Goal: Task Accomplishment & Management: Use online tool/utility

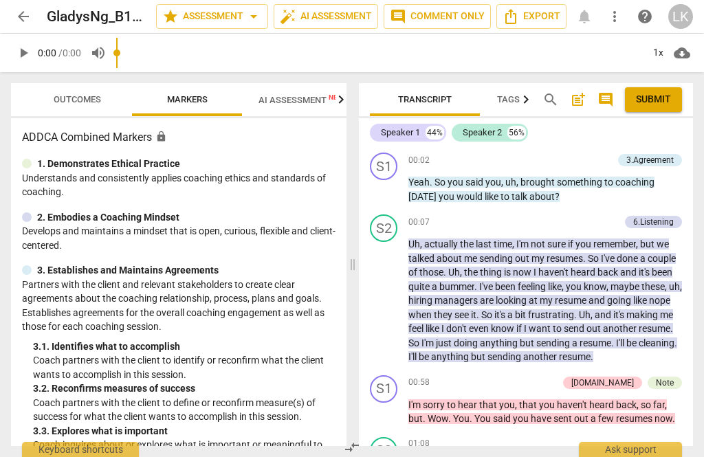
click at [47, 96] on span "Outcomes" at bounding box center [77, 100] width 80 height 19
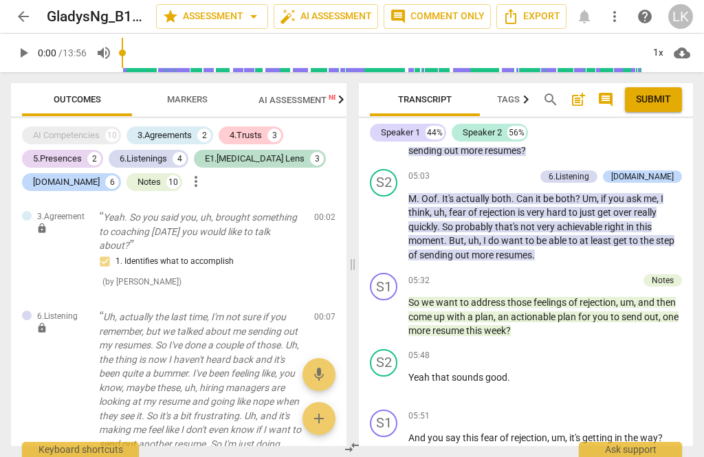
scroll to position [1563, 0]
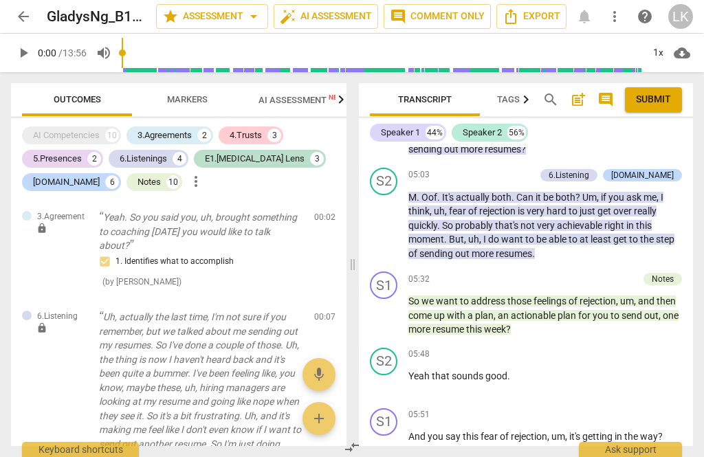
click at [393, 307] on span "play_arrow" at bounding box center [384, 315] width 22 height 17
click at [393, 307] on span "pause" at bounding box center [384, 315] width 22 height 17
click at [394, 307] on span "play_arrow" at bounding box center [384, 315] width 22 height 17
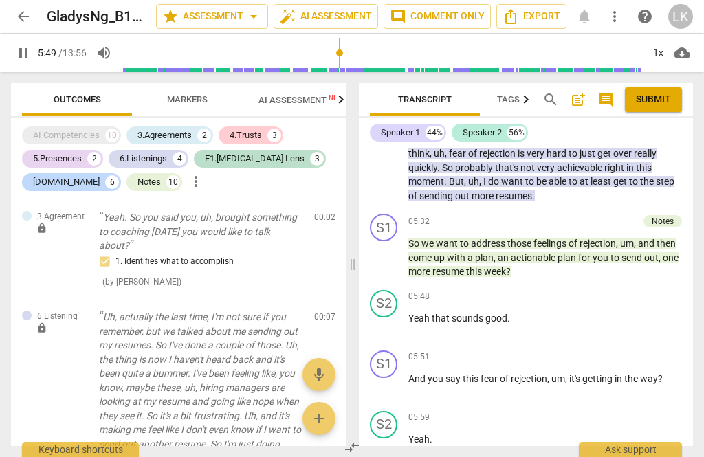
click at [393, 318] on span "pause" at bounding box center [384, 326] width 22 height 17
type input "350"
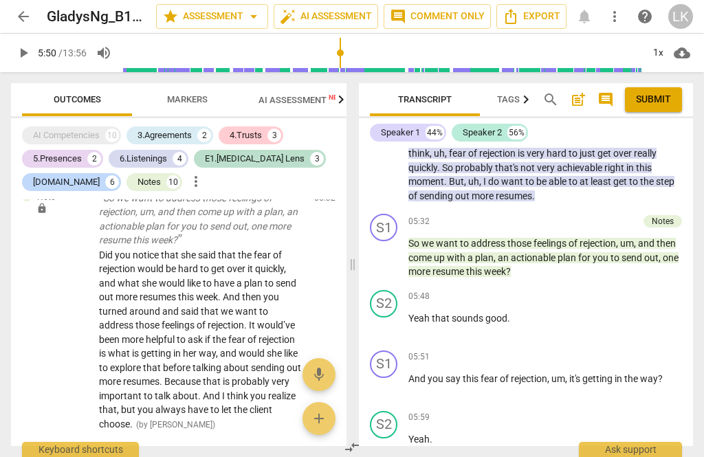
scroll to position [3761, 0]
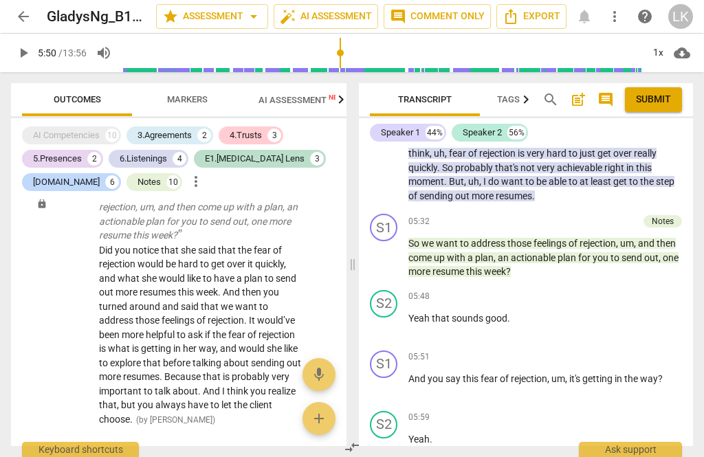
click at [576, 216] on p "Add competency" at bounding box center [605, 222] width 65 height 12
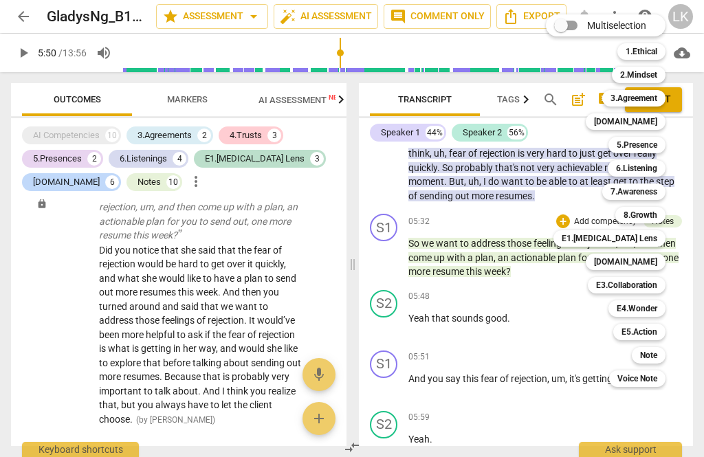
click at [657, 97] on b "3.Agreement" at bounding box center [634, 98] width 47 height 17
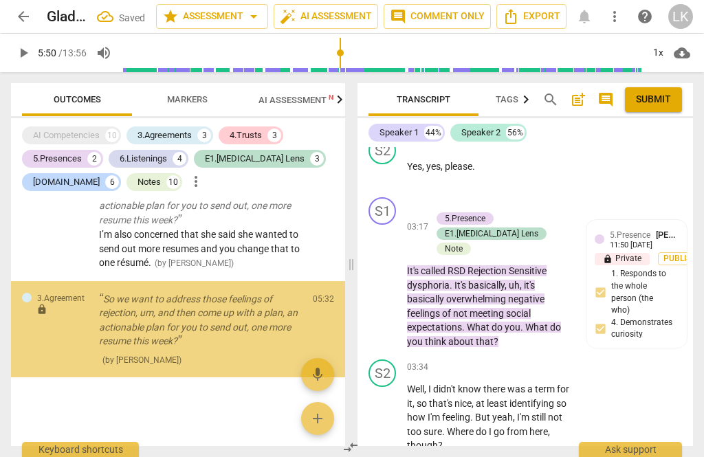
scroll to position [2478, 0]
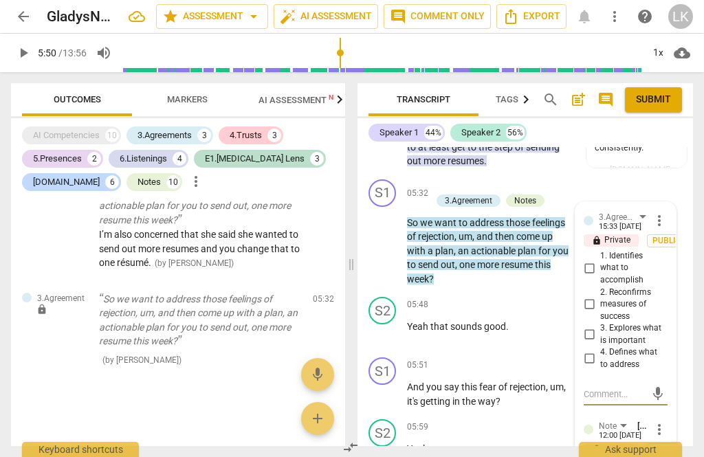
click at [593, 351] on input "4. Defines what to address" at bounding box center [589, 359] width 22 height 17
checkbox input "true"
click at [600, 296] on input "2. Reconfirms measures of success" at bounding box center [589, 304] width 22 height 17
checkbox input "true"
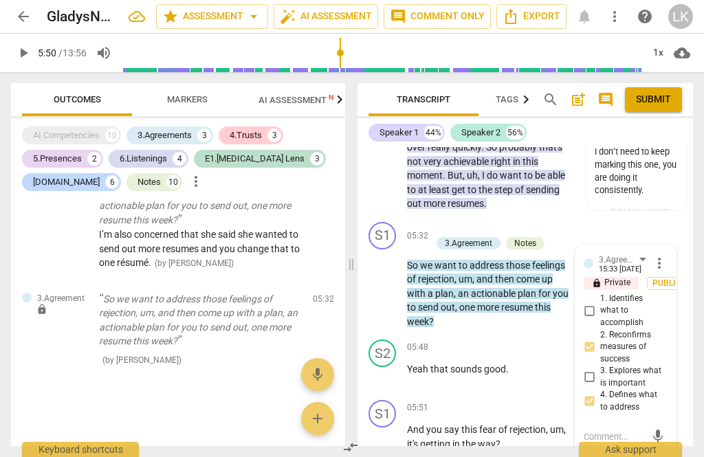
scroll to position [2427, 0]
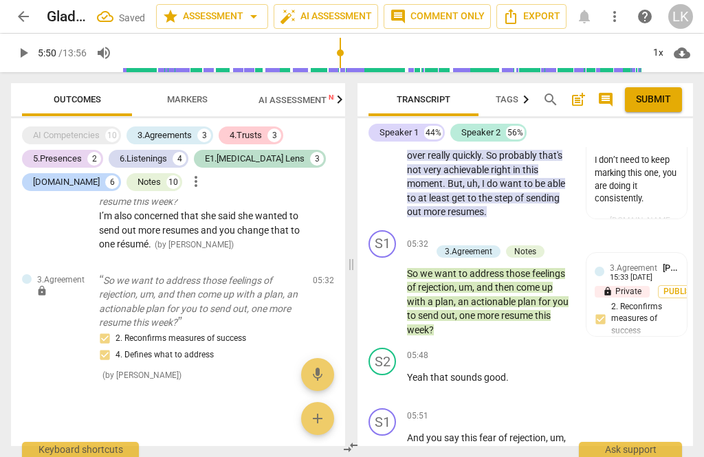
click at [540, 245] on div "Notes" at bounding box center [525, 251] width 39 height 12
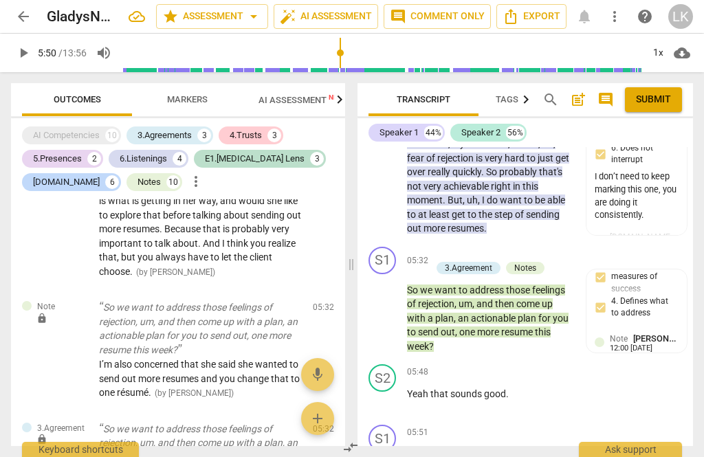
scroll to position [2411, 0]
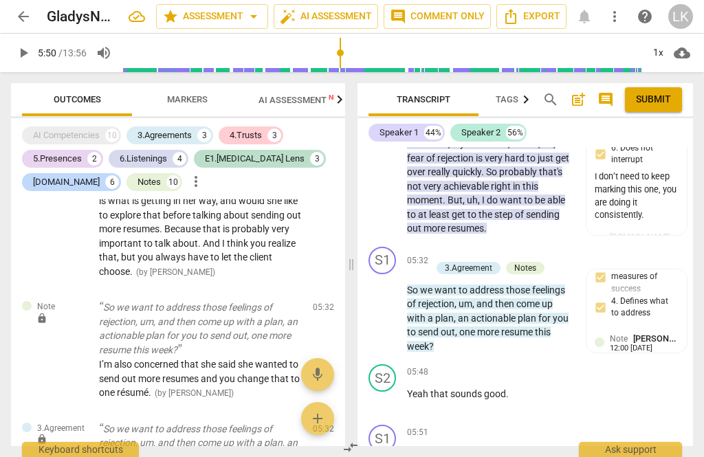
click at [388, 390] on button "play_arrow" at bounding box center [383, 401] width 22 height 22
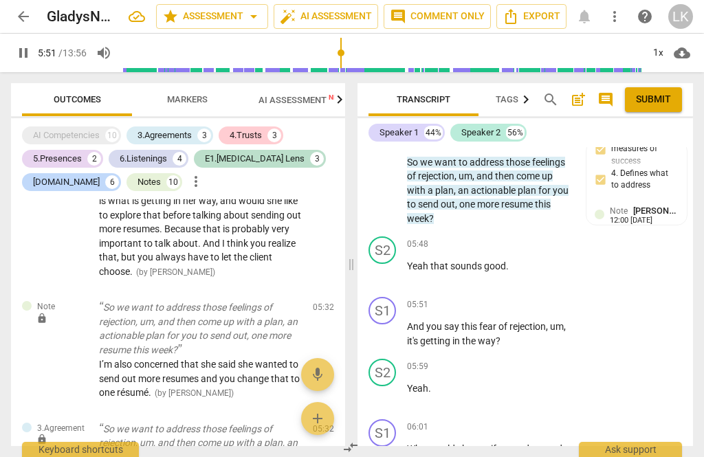
scroll to position [2551, 0]
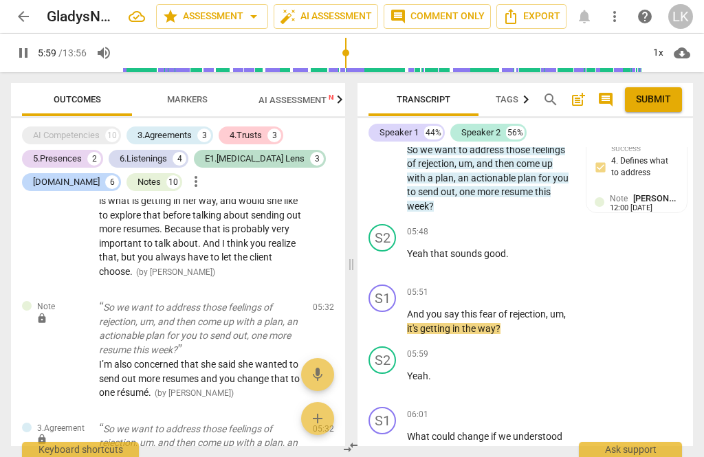
click at [393, 314] on span "pause" at bounding box center [383, 322] width 22 height 17
type input "360"
click at [493, 285] on div "+" at bounding box center [487, 292] width 14 height 14
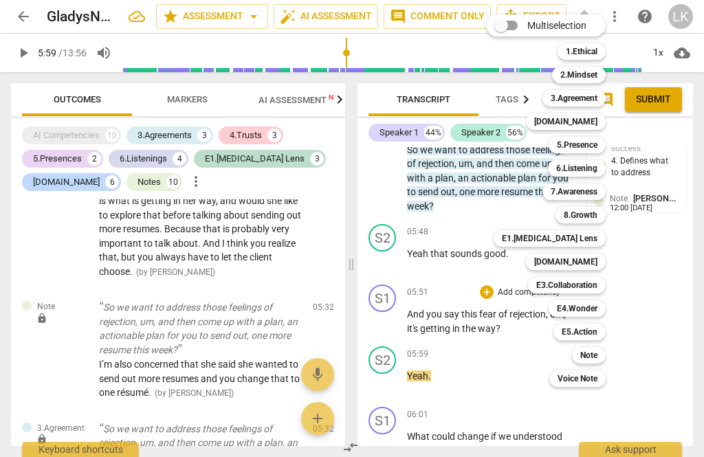
click at [598, 197] on b "7.Awareness" at bounding box center [574, 192] width 47 height 17
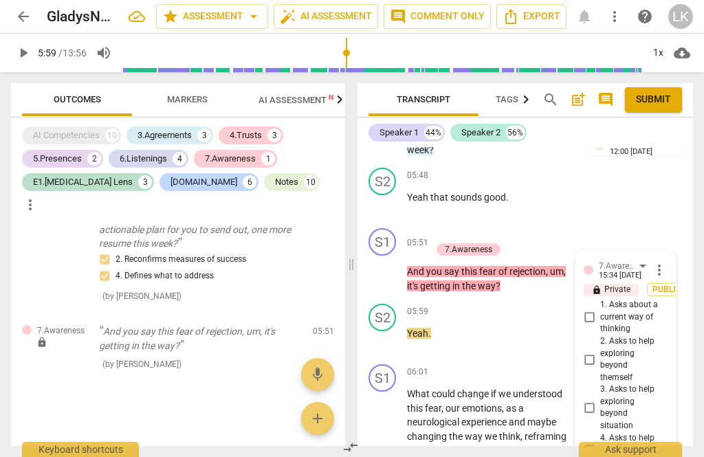
scroll to position [2602, 0]
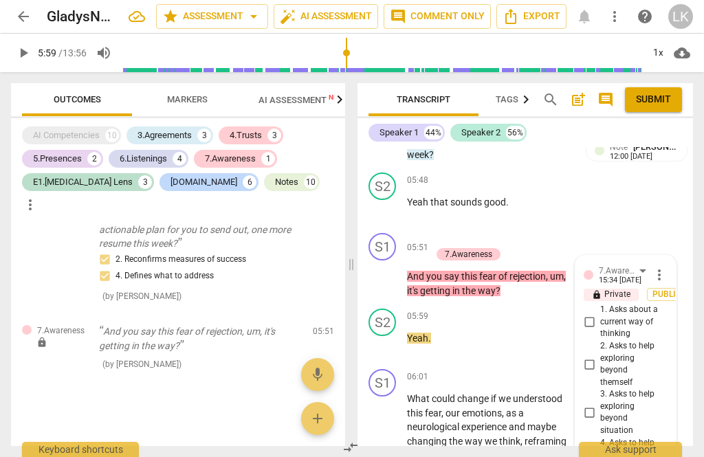
click at [597, 314] on input "1. Asks about a current way of thinking" at bounding box center [589, 322] width 22 height 17
checkbox input "true"
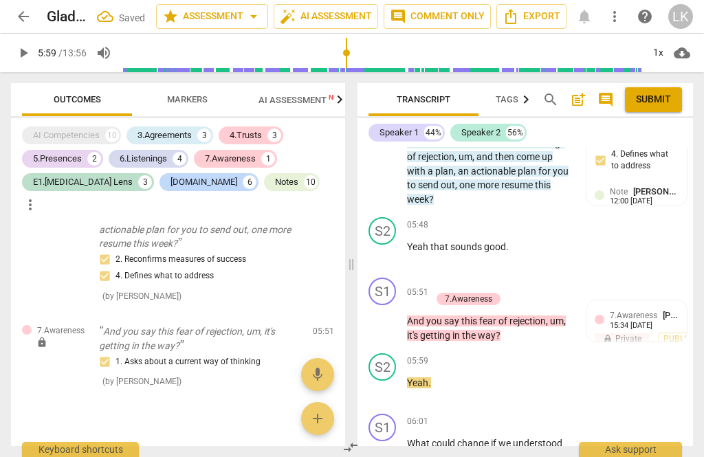
scroll to position [2558, 0]
click at [444, 278] on div "+ Add competency" at bounding box center [472, 285] width 82 height 14
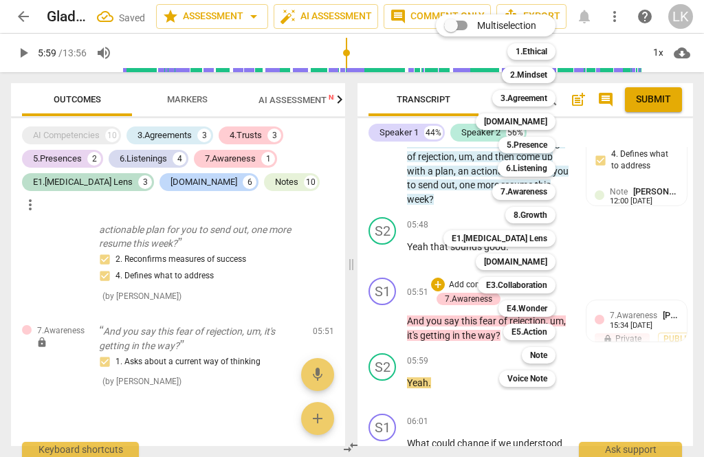
click at [545, 142] on b "5.Presence" at bounding box center [527, 145] width 41 height 17
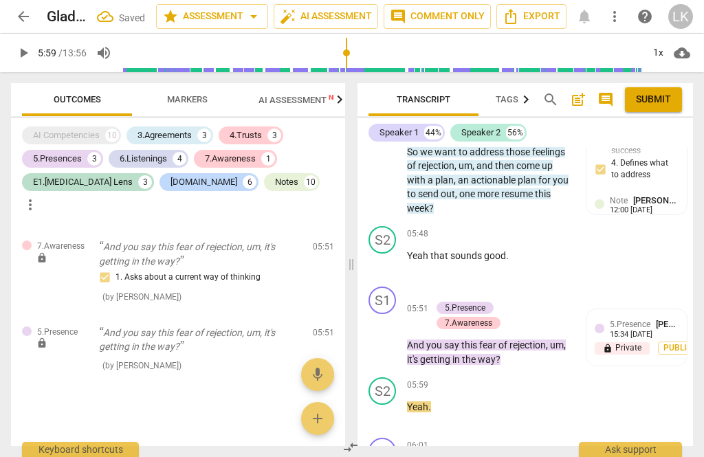
scroll to position [2549, 0]
click at [657, 319] on span "[PERSON_NAME]" at bounding box center [689, 324] width 66 height 10
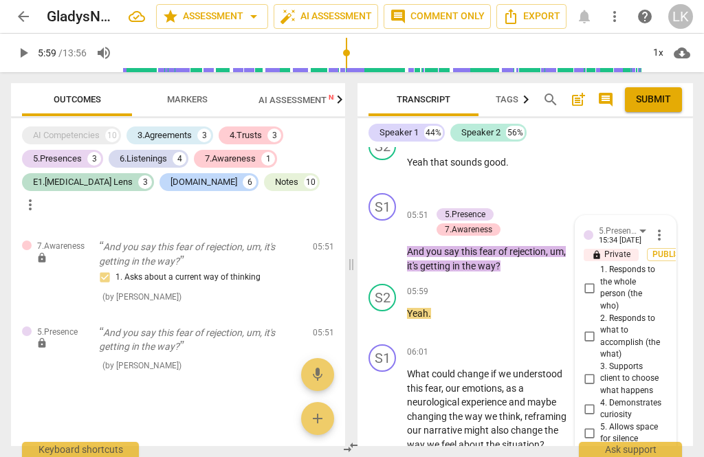
scroll to position [2642, 0]
click at [595, 280] on input "1. Responds to the whole person (the who)" at bounding box center [589, 288] width 22 height 17
checkbox input "true"
click at [598, 329] on input "2. Responds to what to accomplish (the what)" at bounding box center [589, 337] width 22 height 17
checkbox input "true"
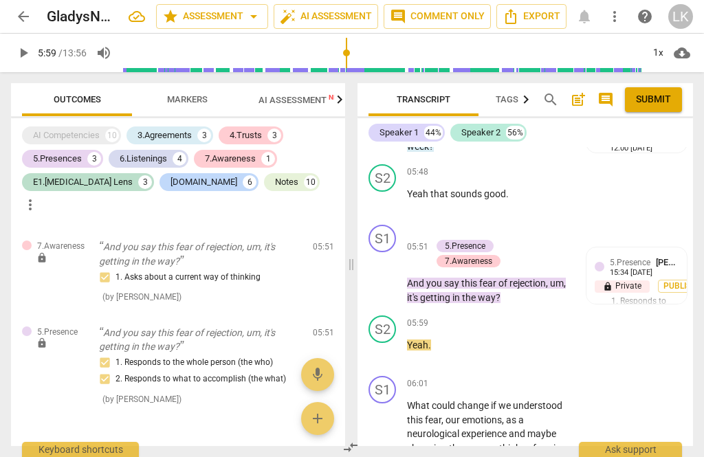
scroll to position [2612, 0]
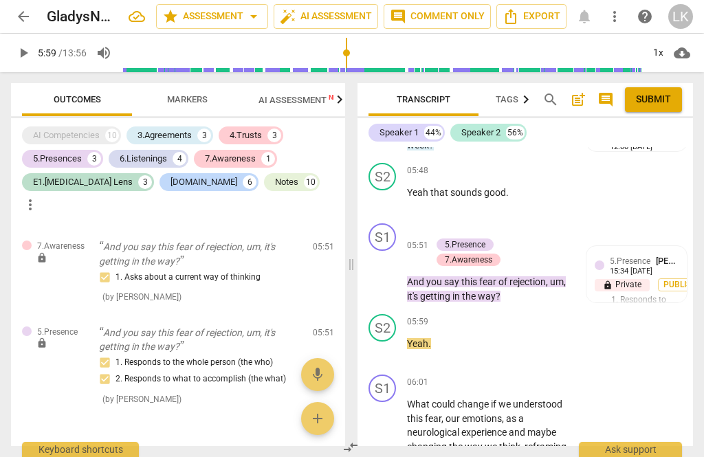
click at [386, 342] on span "play_arrow" at bounding box center [383, 350] width 17 height 17
click at [391, 432] on span "pause" at bounding box center [383, 440] width 17 height 17
type input "388"
click at [501, 377] on p "Add competency" at bounding box center [528, 383] width 65 height 12
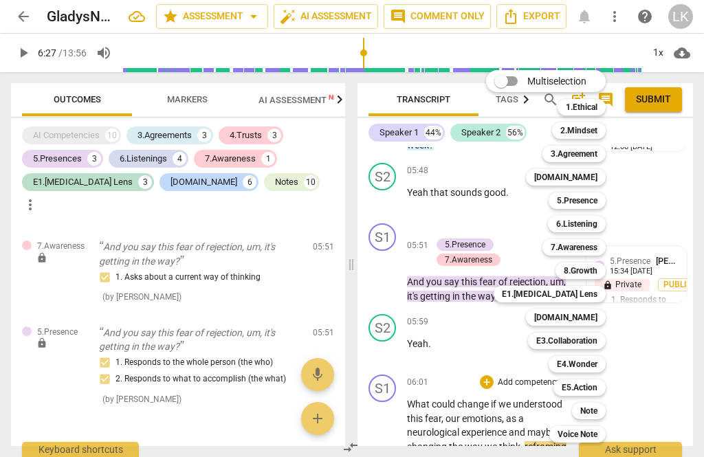
click at [594, 358] on b "E4.Wonder" at bounding box center [577, 364] width 41 height 17
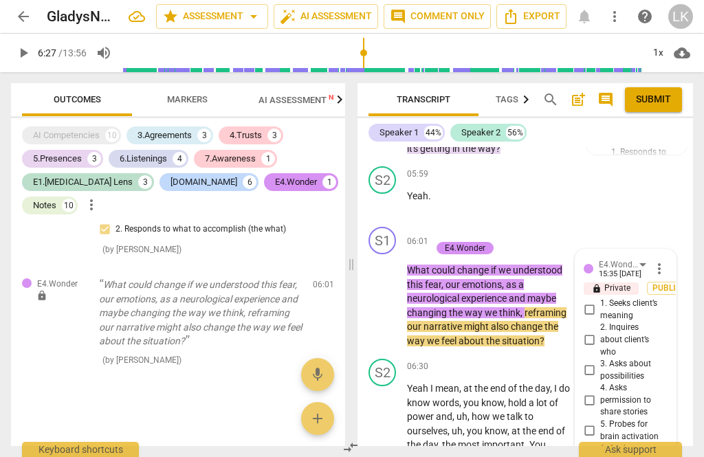
scroll to position [2759, 0]
click at [598, 363] on input "3. Asks about possibilities" at bounding box center [589, 371] width 22 height 17
checkbox input "true"
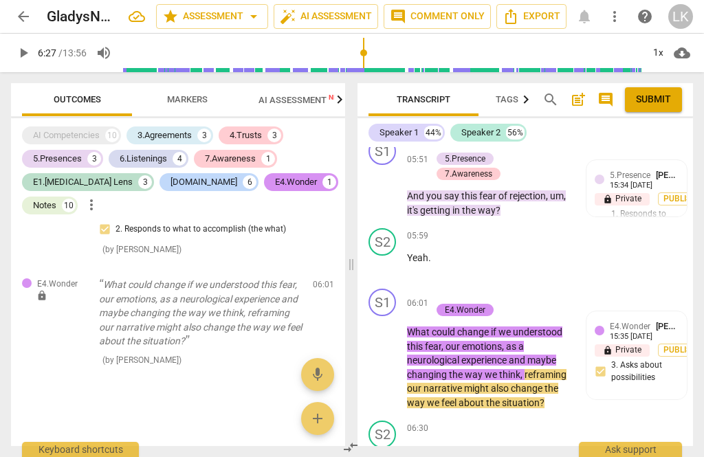
scroll to position [2698, 0]
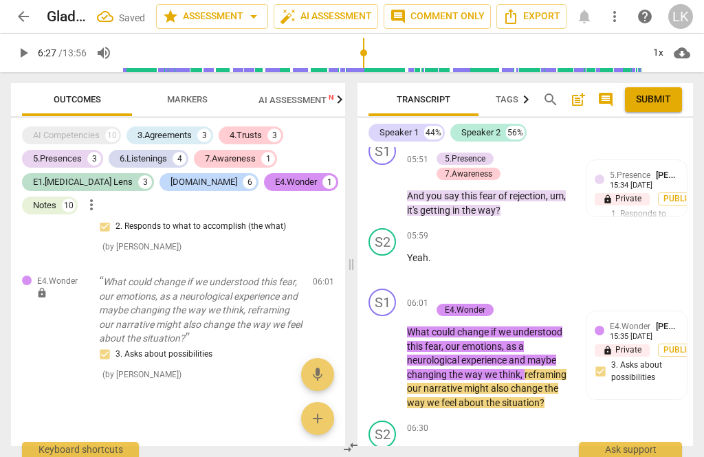
click at [443, 289] on div "+" at bounding box center [438, 296] width 14 height 14
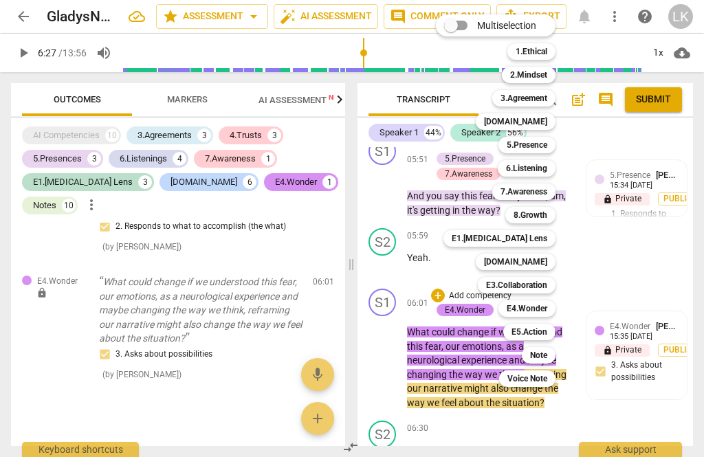
click at [551, 197] on div "7.Awareness" at bounding box center [523, 192] width 63 height 17
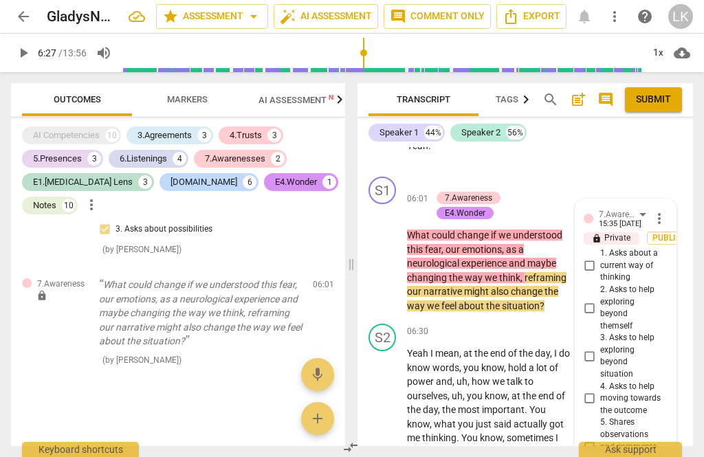
scroll to position [2807, 0]
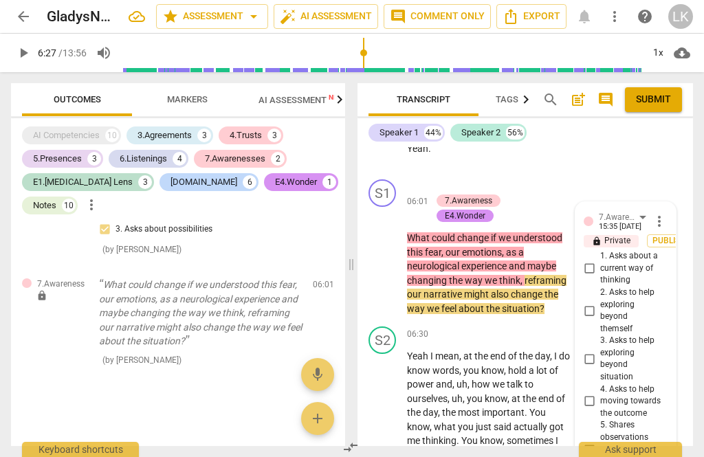
click at [596, 303] on input "2. Asks to help exploring beyond themself" at bounding box center [589, 311] width 22 height 17
checkbox input "true"
click at [599, 351] on input "3. Asks to help exploring beyond situation" at bounding box center [589, 359] width 22 height 17
checkbox input "true"
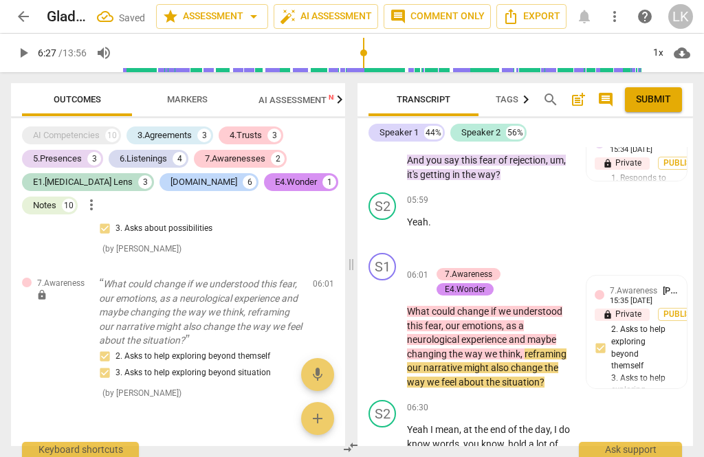
scroll to position [2734, 0]
click at [445, 253] on div "+ Add competency" at bounding box center [472, 260] width 82 height 14
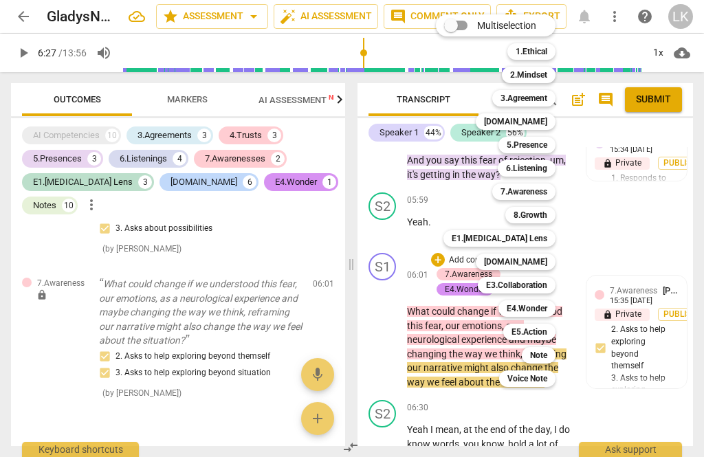
click at [553, 357] on div "Note" at bounding box center [539, 355] width 34 height 17
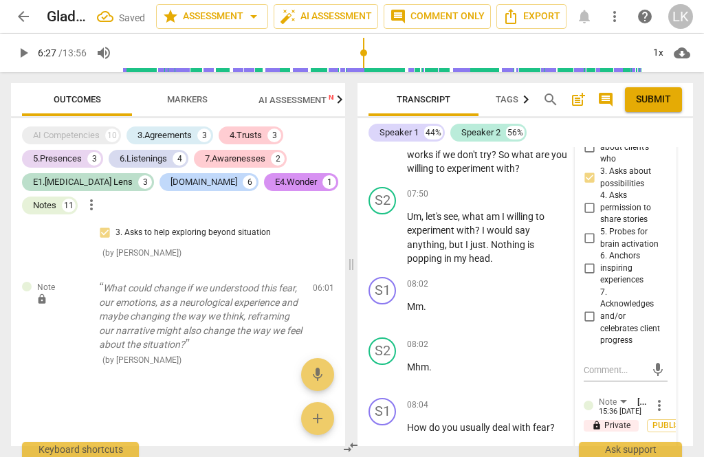
scroll to position [3367, 0]
click at [633, 448] on textarea at bounding box center [615, 454] width 62 height 13
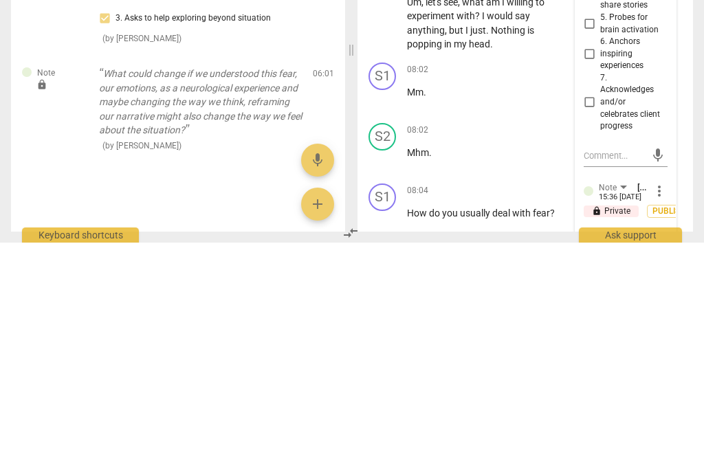
type textarea "I"
type textarea "In"
type textarea "Int"
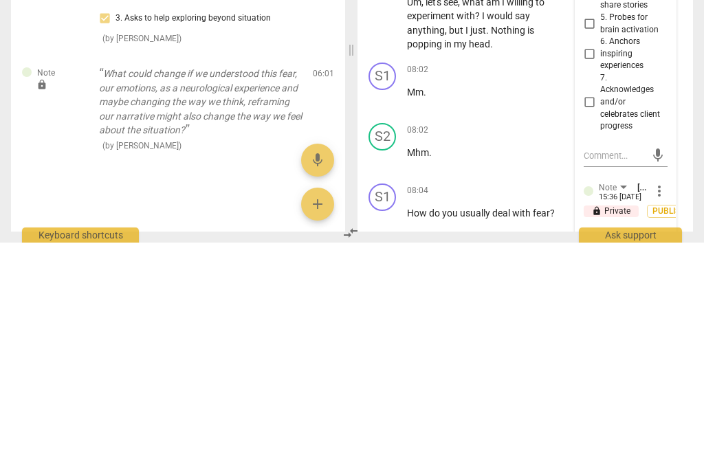
type textarea "Inte"
type textarea "Inter"
type textarea "Intere"
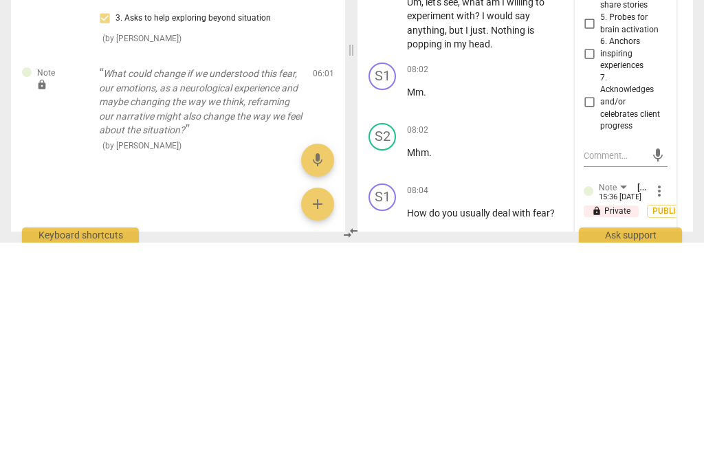
type textarea "Intere"
type textarea "Interes"
type textarea "Interesting"
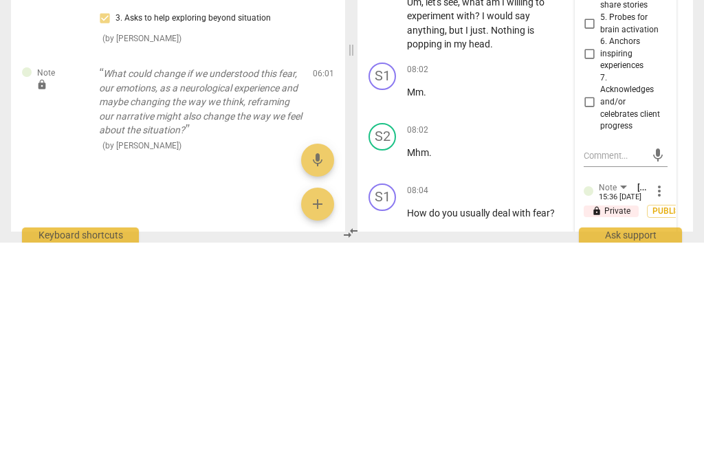
type textarea "Interesting a"
type textarea "Interesting ap"
type textarea "Interesting app"
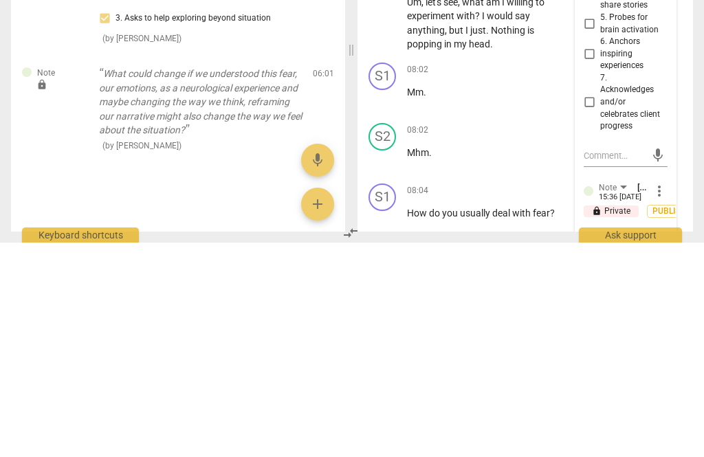
type textarea "Interesting approach"
type textarea "Interesting approach."
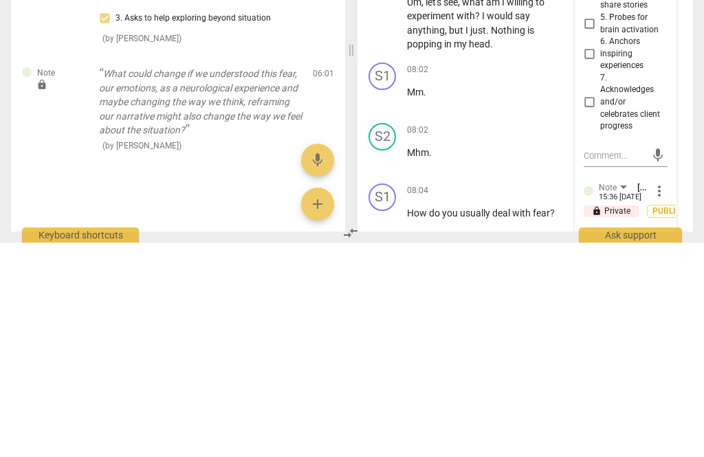
type textarea "Interesting approach."
type textarea "Interesting approach. L"
type textarea "Interesting approach. Le"
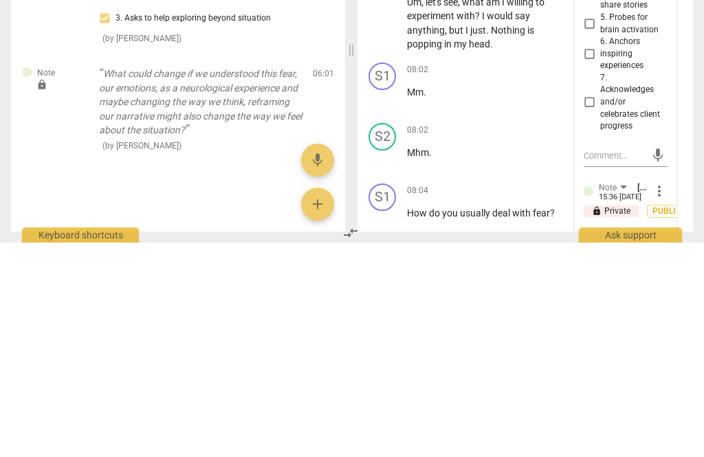
type textarea "Interesting approach. Le"
type textarea "Interesting approach. Let"
type textarea "Interesting approach. Lets"
type textarea "Interesting approach. Let’s"
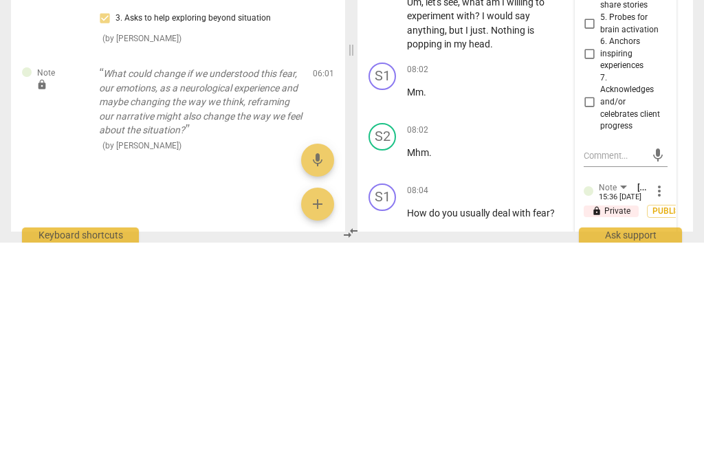
type textarea "Interesting approach. Let’s"
type textarea "Interesting approach. Let’s s"
type textarea "Interesting approach. Let’s se"
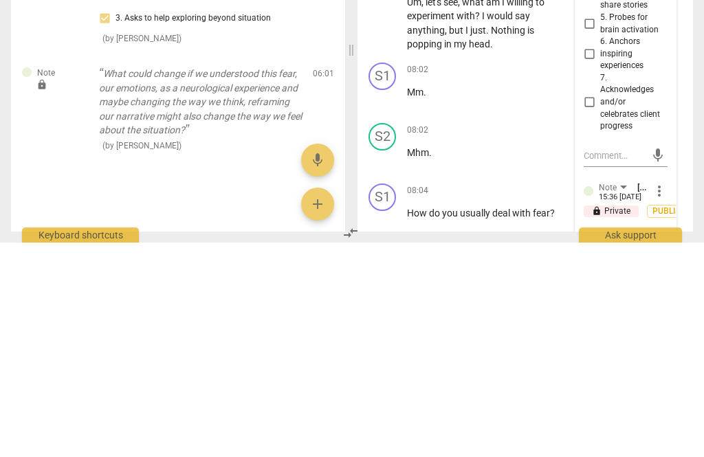
type textarea "Interesting approach. Let’s se"
type textarea "Interesting approach. Let’s see"
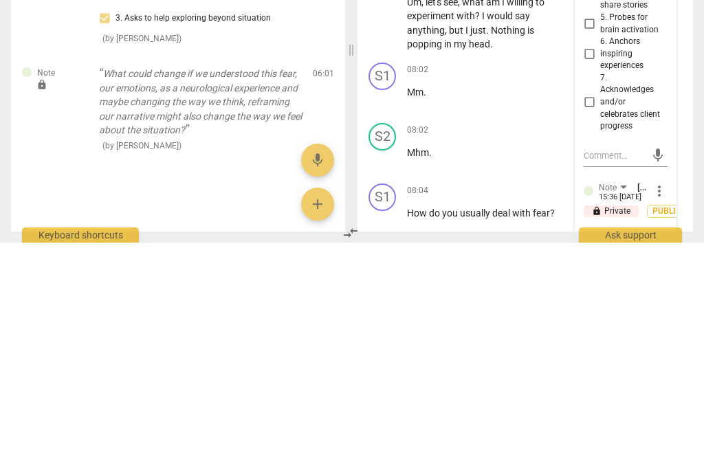
type textarea "Interesting approach. Let’s see where"
type textarea "Interesting approach. Let’s see where i"
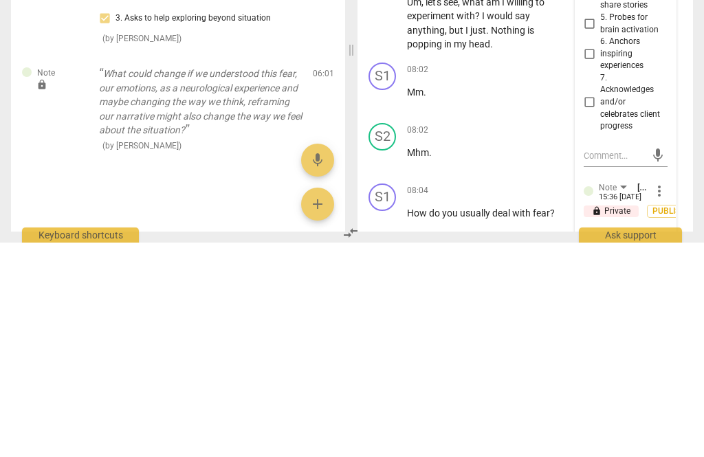
type textarea "Interesting approach. Let’s see where i"
type textarea "Interesting approach. Let’s see where it"
type textarea "Interesting approach. Let’s see where it goes"
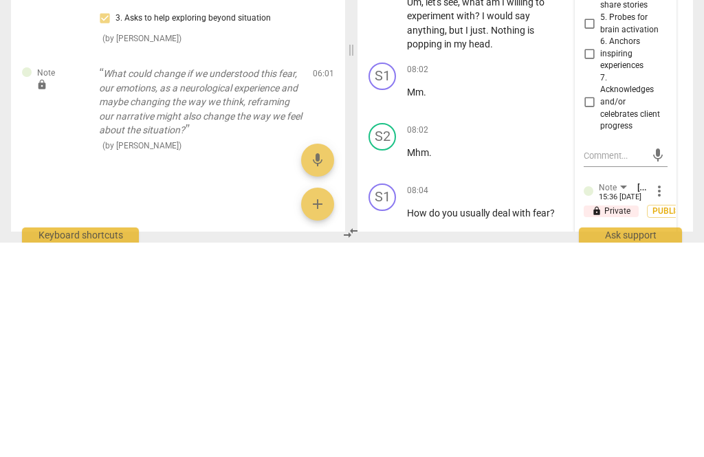
type textarea "Interesting approach. Let’s see where it goes"
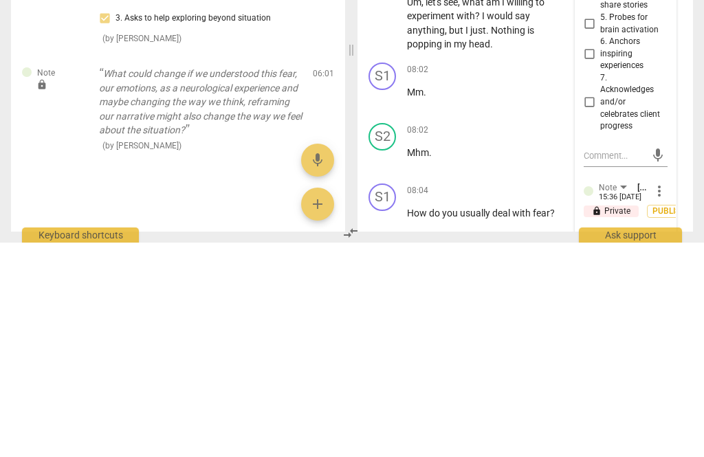
type textarea "Interesting approach. Let’s see where it goes."
type textarea "Interesting approach. Let’s see where it goes.."
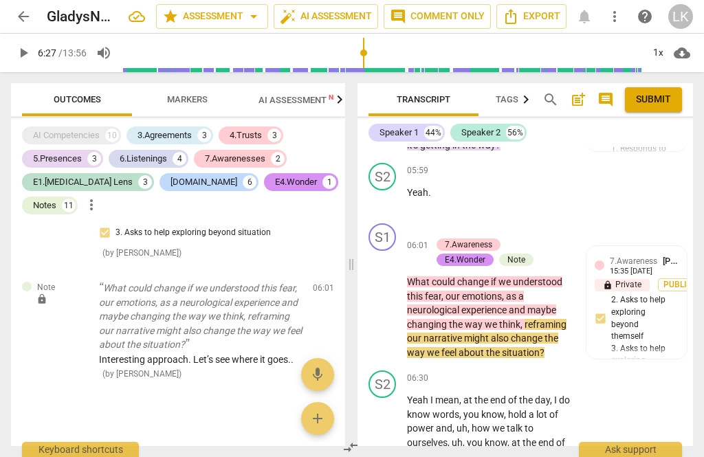
scroll to position [2763, 0]
click at [391, 296] on span "play_arrow" at bounding box center [383, 304] width 17 height 17
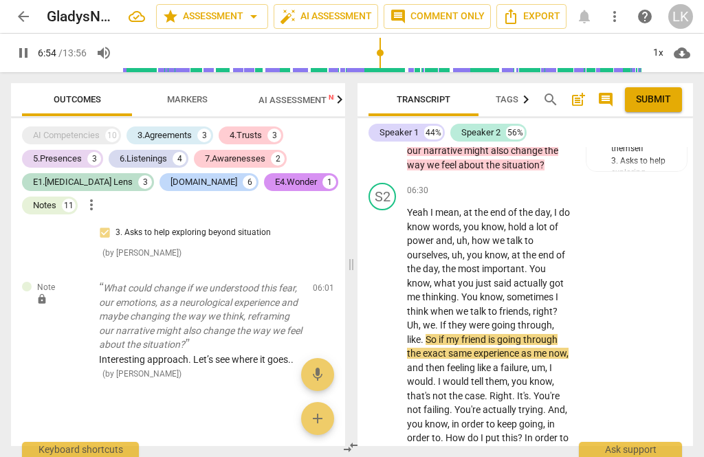
scroll to position [2958, 0]
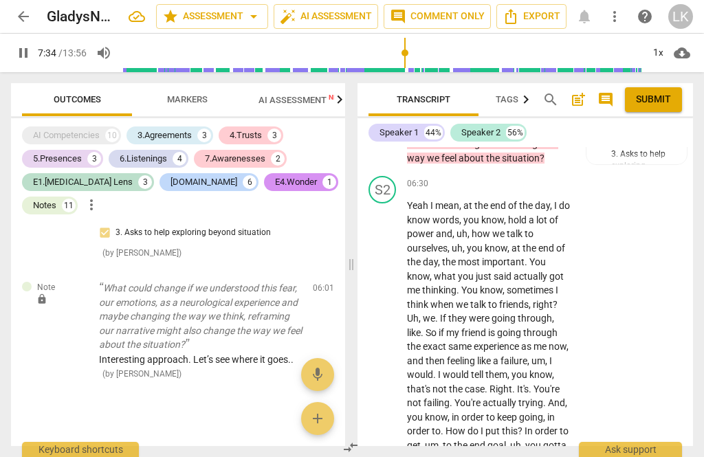
click at [392, 346] on span "pause" at bounding box center [383, 354] width 22 height 17
type input "455"
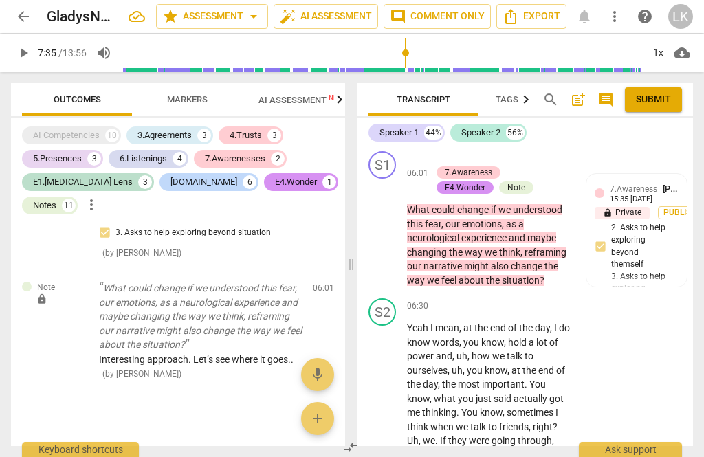
scroll to position [2835, 0]
click at [492, 300] on div "+" at bounding box center [487, 307] width 14 height 14
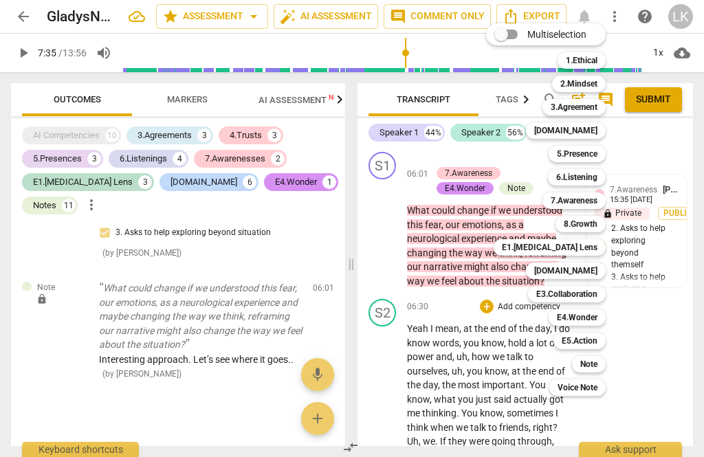
click at [599, 161] on div "5.Presence" at bounding box center [577, 154] width 57 height 17
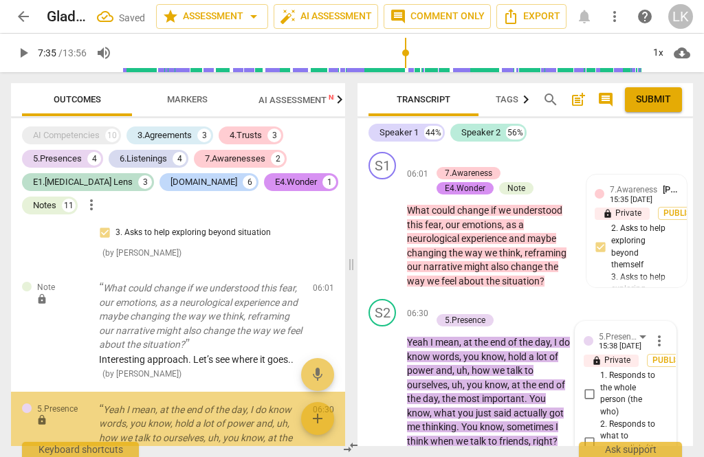
scroll to position [4874, 0]
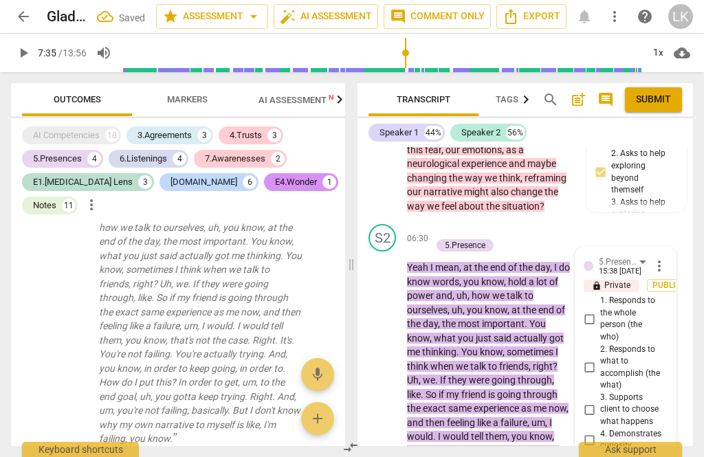
click at [593, 456] on input "5. Allows space for silence" at bounding box center [589, 464] width 22 height 17
checkbox input "true"
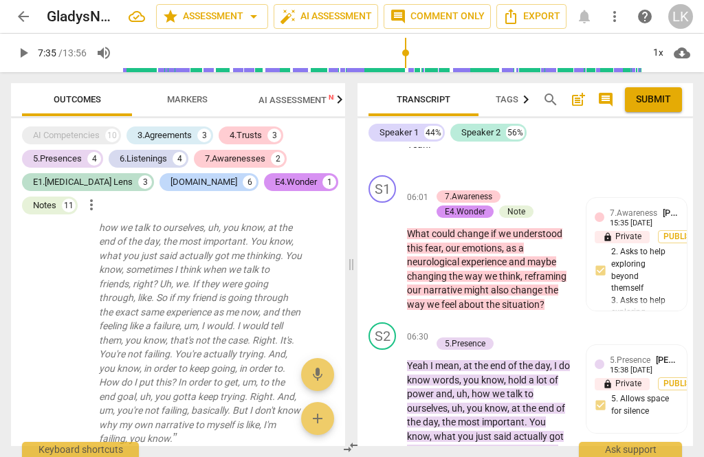
scroll to position [2810, 0]
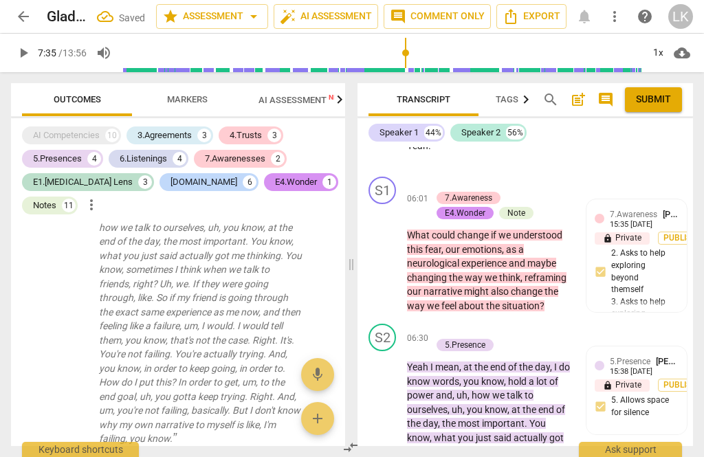
click at [443, 324] on div "+" at bounding box center [438, 331] width 14 height 14
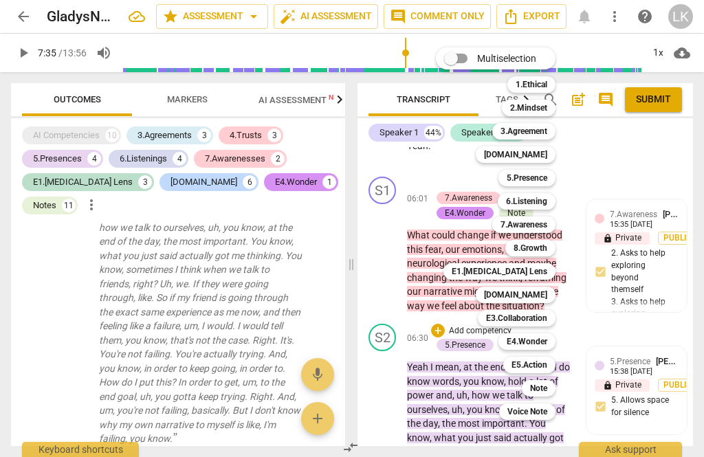
click at [541, 298] on b "[DOMAIN_NAME]" at bounding box center [515, 295] width 63 height 17
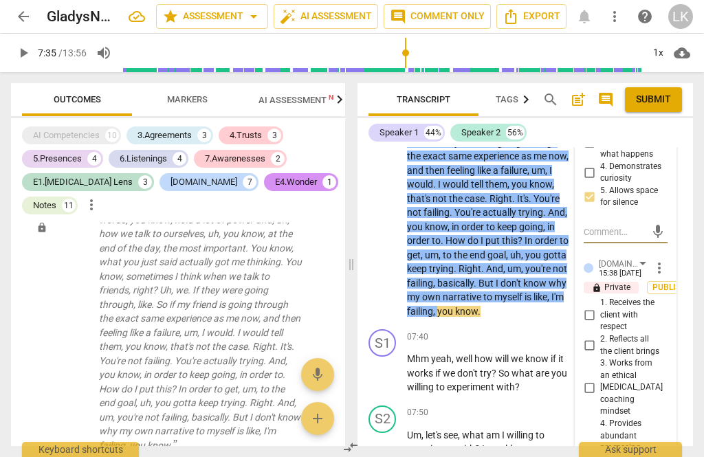
scroll to position [3177, 0]
click at [598, 447] on input "4. Provides abundant processing space and reflects succinctly" at bounding box center [589, 455] width 22 height 17
checkbox input "true"
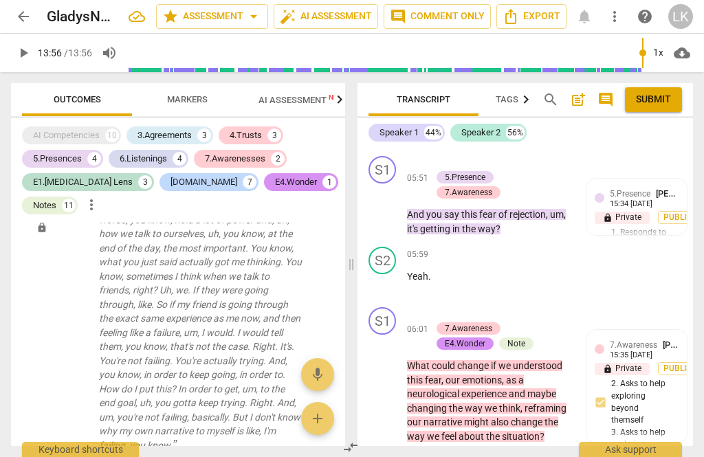
scroll to position [2679, 0]
click at [434, 307] on div "+" at bounding box center [438, 314] width 14 height 14
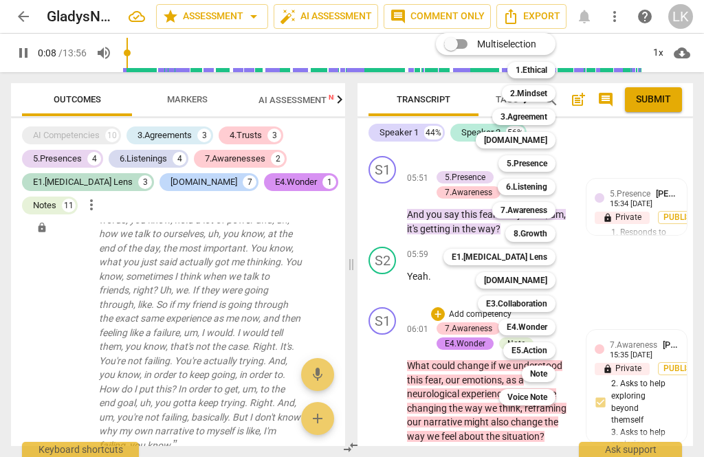
scroll to position [43, 0]
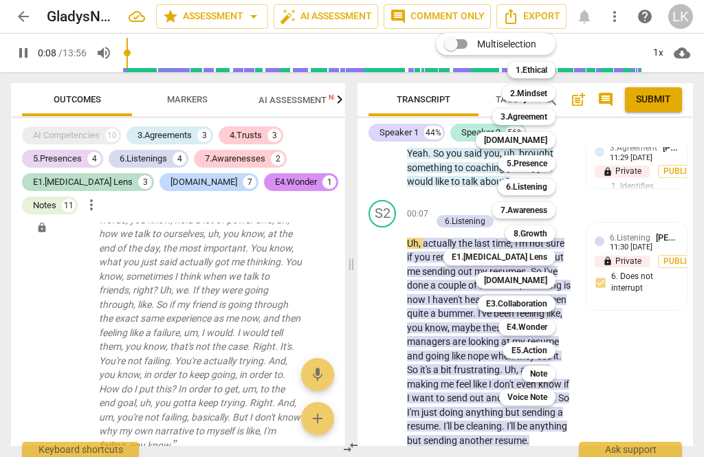
click at [37, 56] on div at bounding box center [352, 228] width 704 height 457
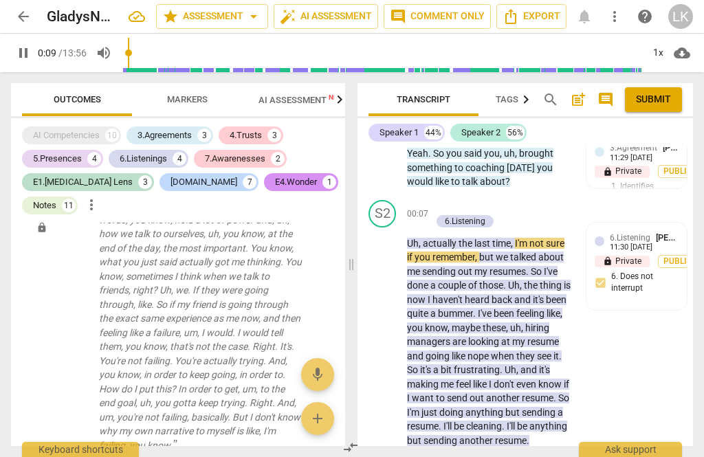
click at [32, 57] on span "pause" at bounding box center [23, 53] width 25 height 17
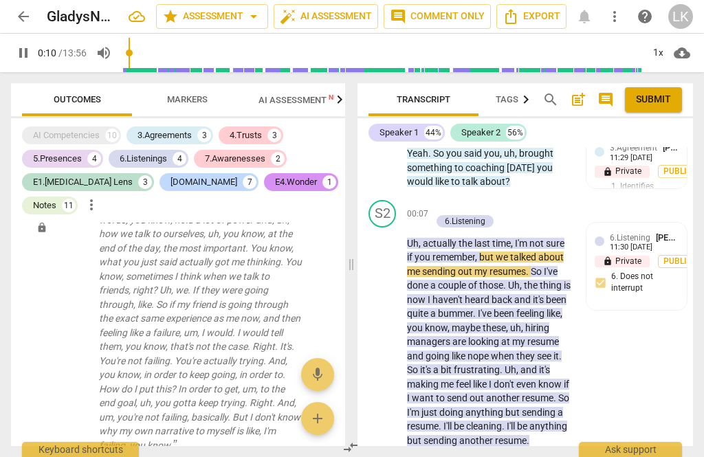
click at [30, 56] on span "pause" at bounding box center [23, 53] width 17 height 17
type input "12"
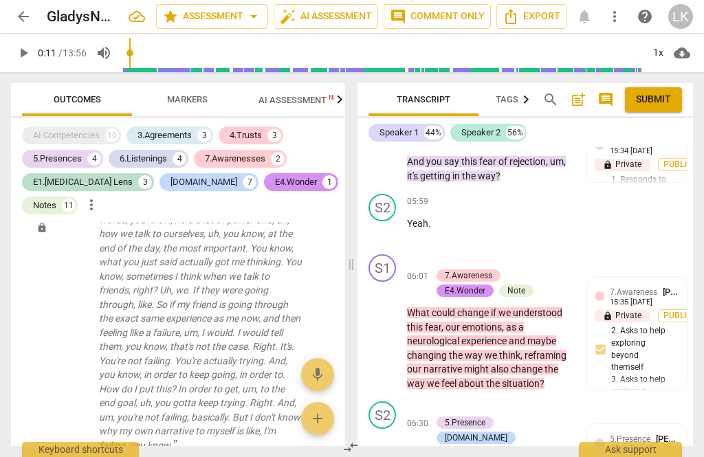
scroll to position [2733, 0]
click at [448, 255] on p "Add competency" at bounding box center [480, 261] width 65 height 12
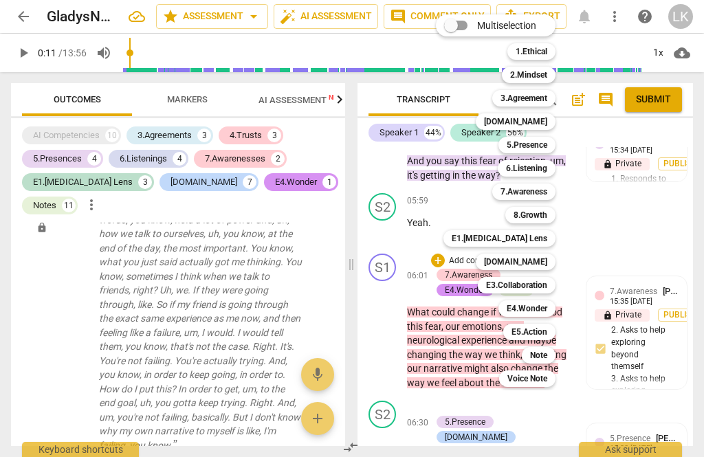
click at [542, 243] on b "E1.[MEDICAL_DATA] Lens" at bounding box center [500, 238] width 96 height 17
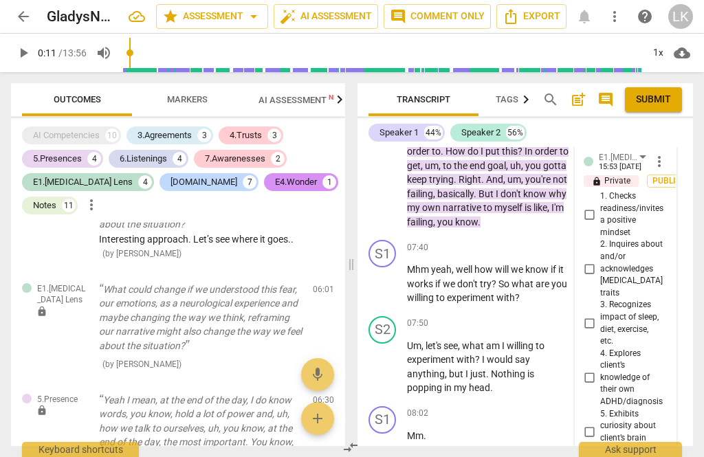
scroll to position [3288, 0]
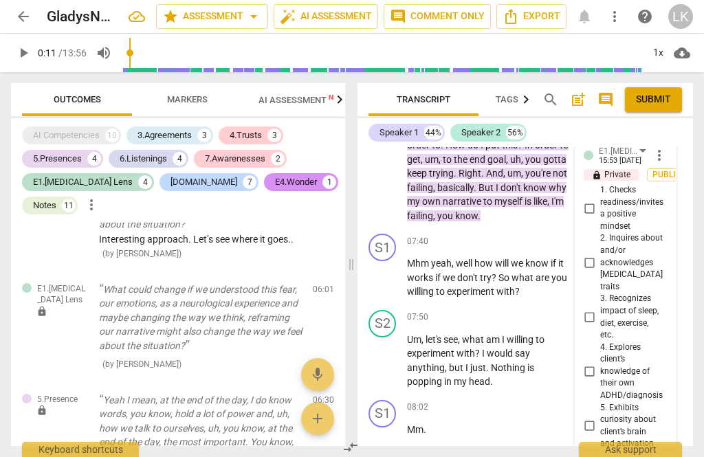
checkbox input "true"
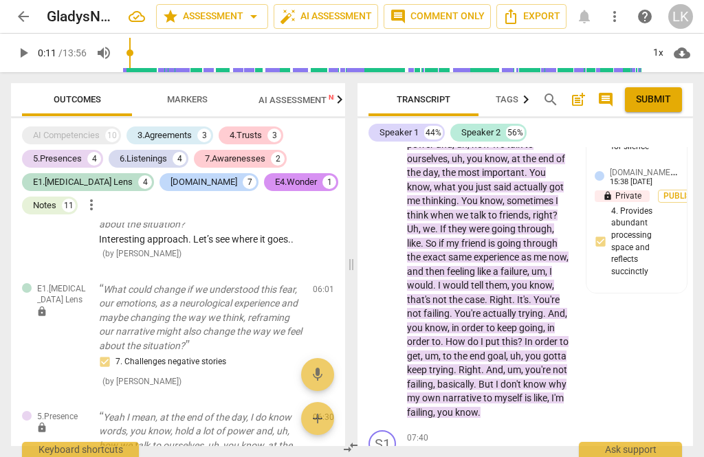
scroll to position [3091, 0]
type input "470"
click at [496, 431] on div "+ Add competency" at bounding box center [521, 438] width 82 height 14
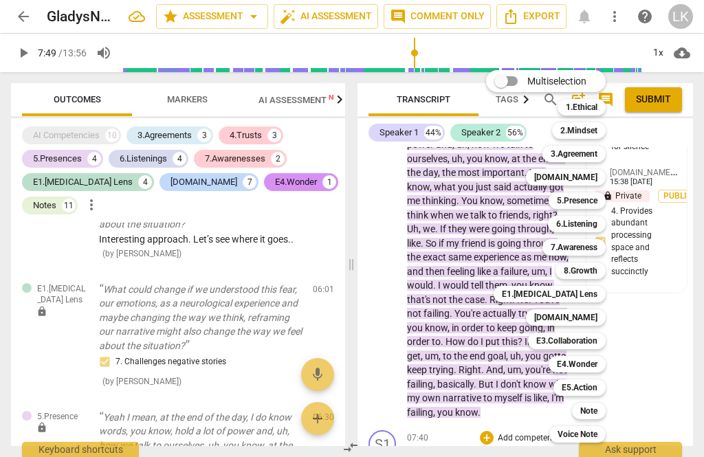
click at [591, 363] on b "E4.Wonder" at bounding box center [577, 364] width 41 height 17
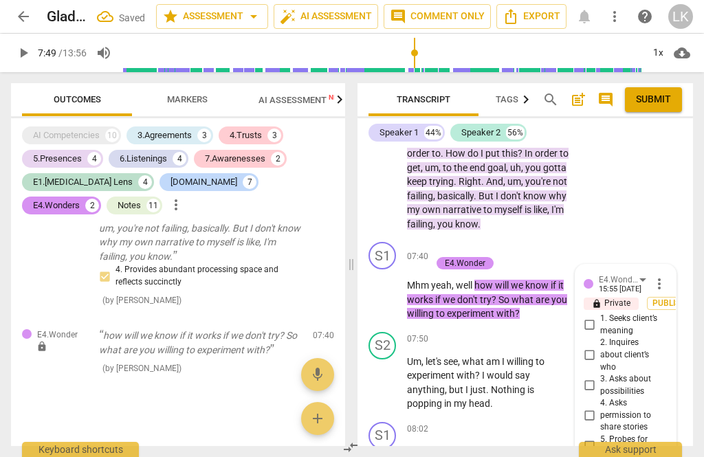
scroll to position [3277, 0]
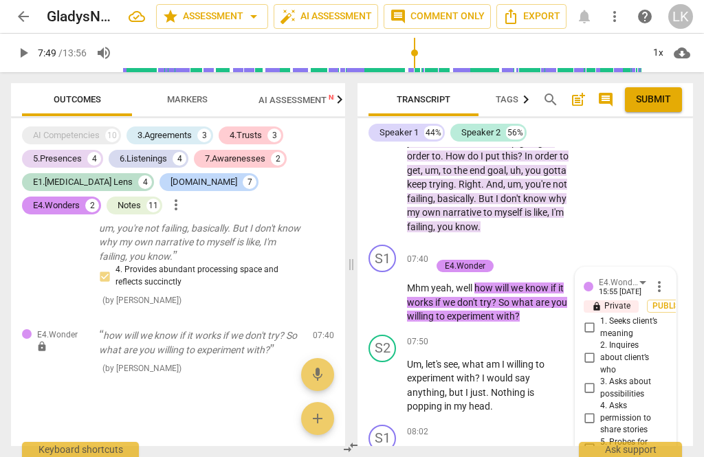
click at [598, 380] on input "3. Asks about possibilities" at bounding box center [589, 388] width 22 height 17
checkbox input "true"
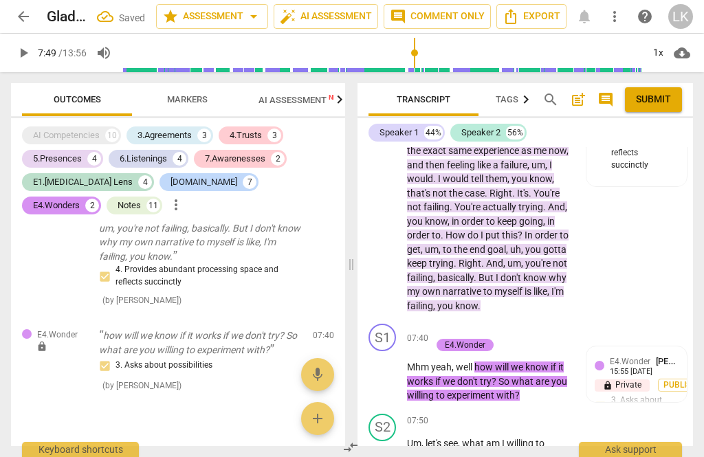
scroll to position [3156, 0]
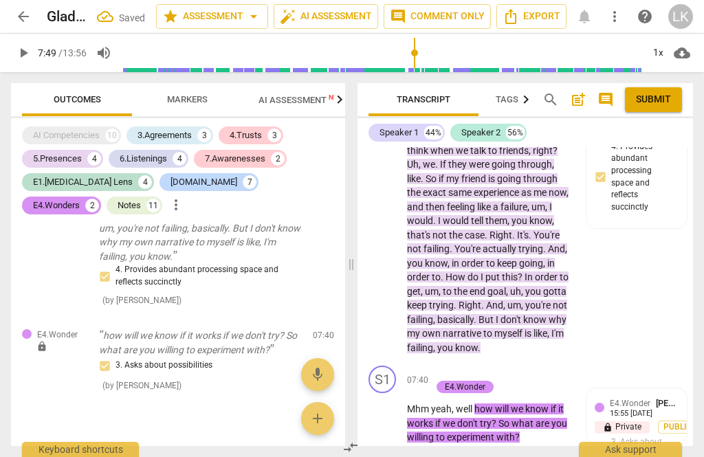
click at [444, 366] on div "+ Add competency" at bounding box center [472, 373] width 82 height 14
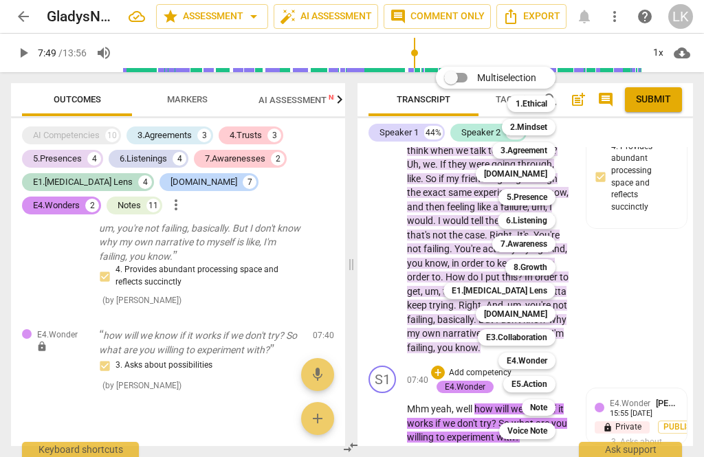
click at [553, 386] on div "E5.Action" at bounding box center [529, 384] width 52 height 17
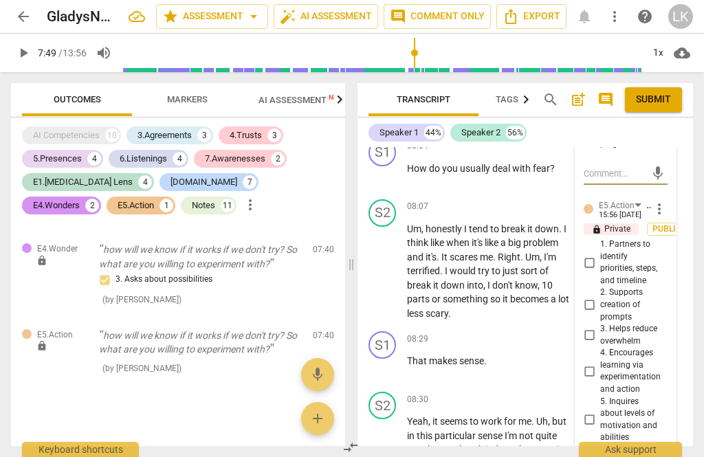
scroll to position [3685, 0]
click at [595, 362] on input "4. Encourages learning via experimentation and action" at bounding box center [589, 370] width 22 height 17
checkbox input "true"
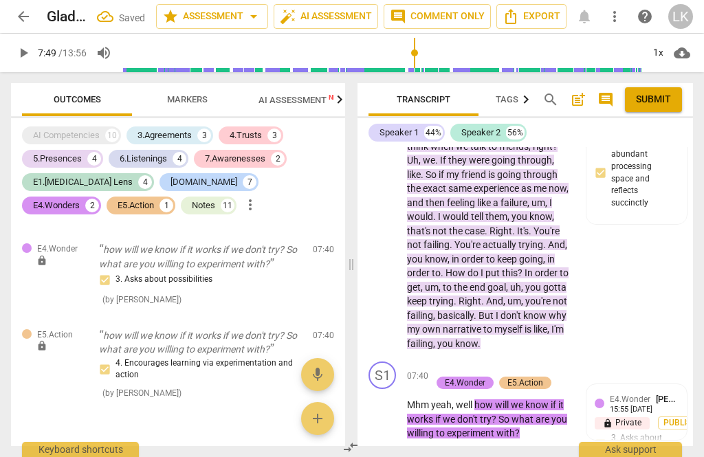
scroll to position [3159, 0]
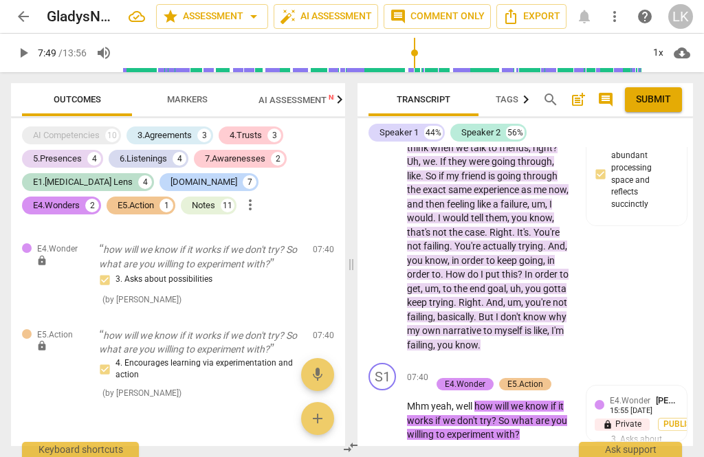
click at [443, 363] on div "+ Add competency" at bounding box center [472, 370] width 82 height 14
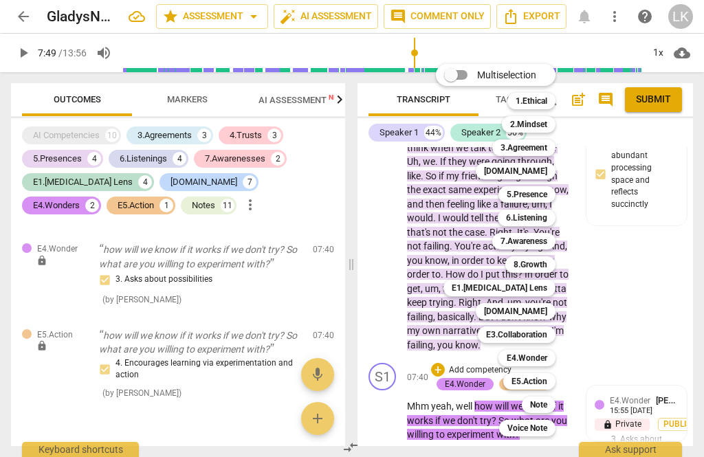
click at [549, 408] on div "Note" at bounding box center [539, 405] width 34 height 17
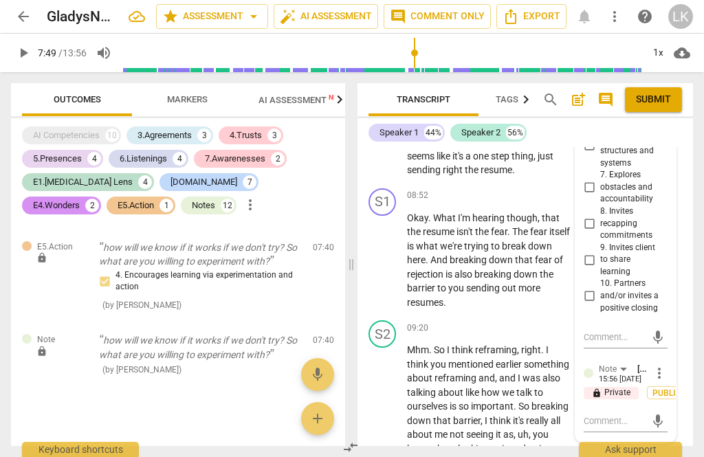
scroll to position [4007, 0]
click at [633, 415] on textarea at bounding box center [615, 421] width 62 height 13
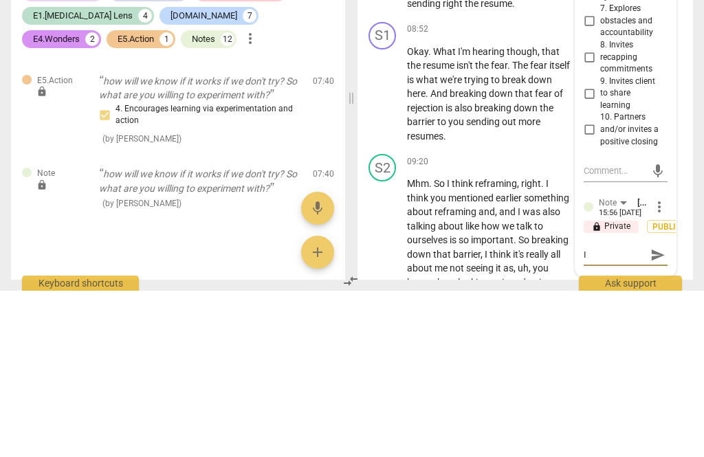
type textarea "I think it could’ve"
type textarea "I think it kind of question here would i"
type textarea "I think it kind of question here would happen,"
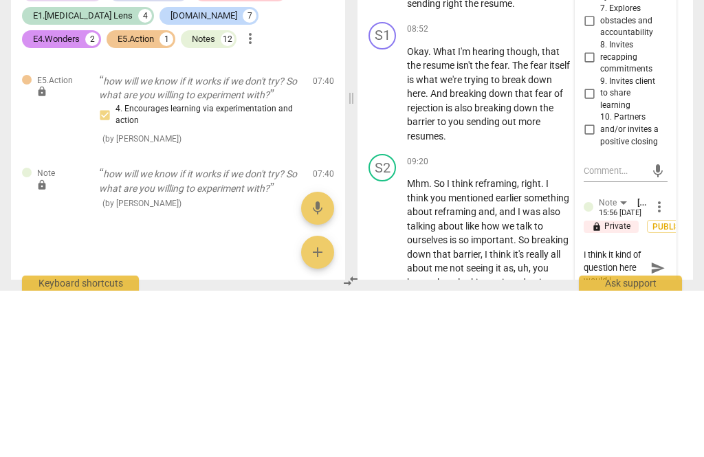
type textarea "I think it kind of question here would happen,"
type textarea "I think it kind of question here would happen, “"
type textarea "I think I put a question here would happen, “"
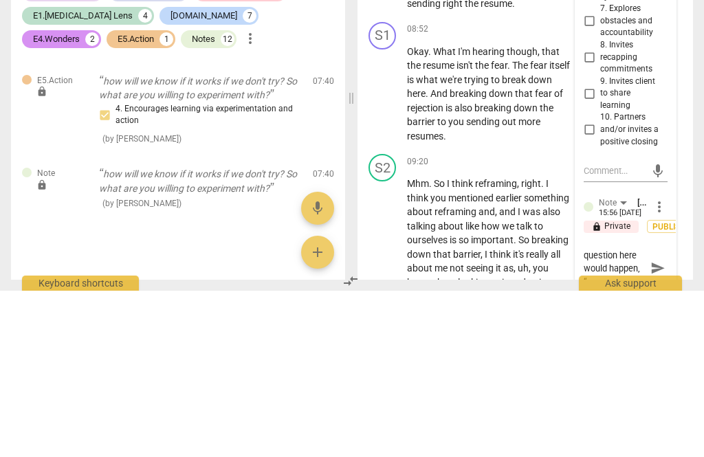
type textarea "I think I put a question here would happen, “"
type textarea "I think I put a question here would happen, “can you think"
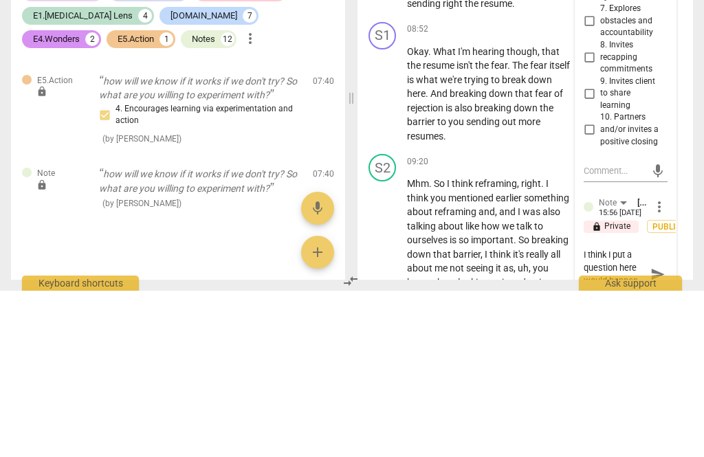
type textarea "I think I put a question here would happen, “can you think of a"
type textarea "I think I put a question here would happen, “can you think of a way"
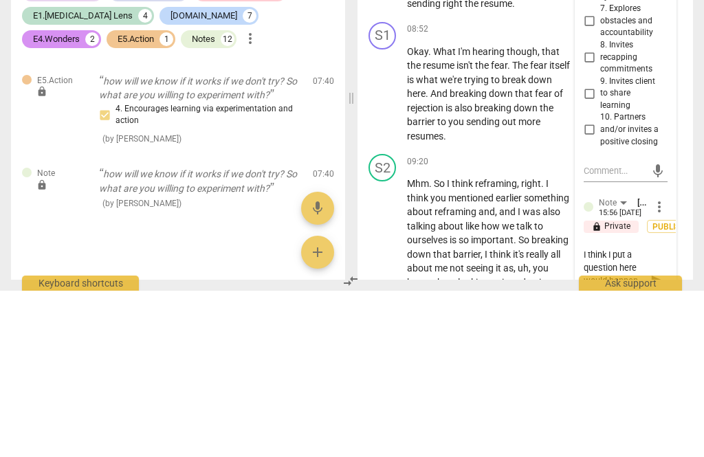
type textarea "I think I put a question here would happen, “can you think of a way that you"
type textarea "I think I put a question here would happen, “can you think of a way that you mi…"
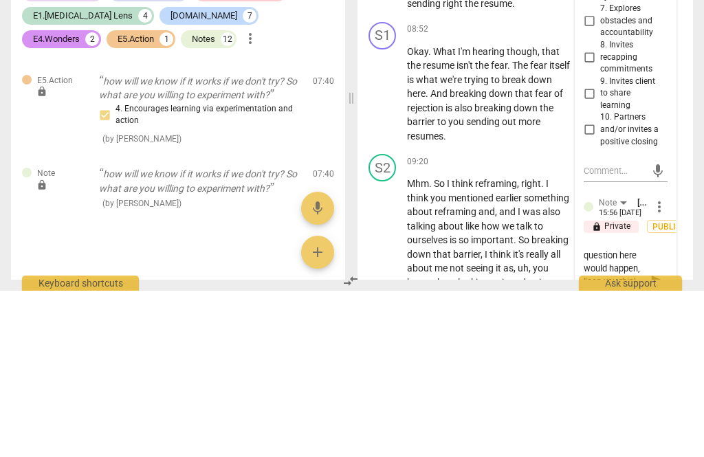
type textarea "I think I put a question here would happen, “can you think of a way that you mi…"
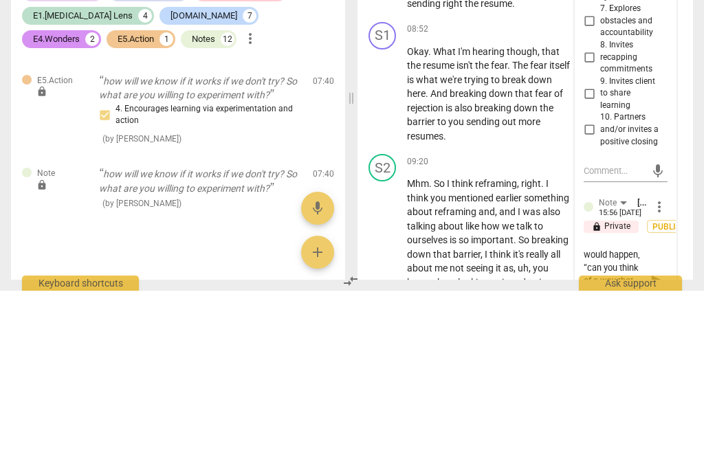
type textarea "I think I put a question here would happen, “can you think of a way that you mi…"
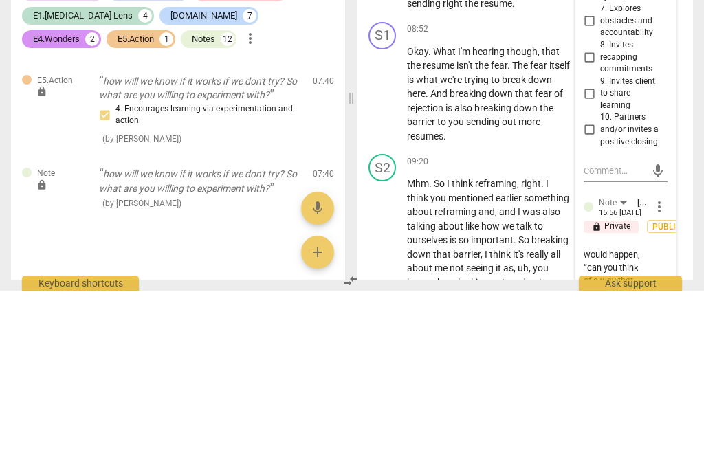
type textarea "I think I put a question here would happen, “can you think of a way that you mi…"
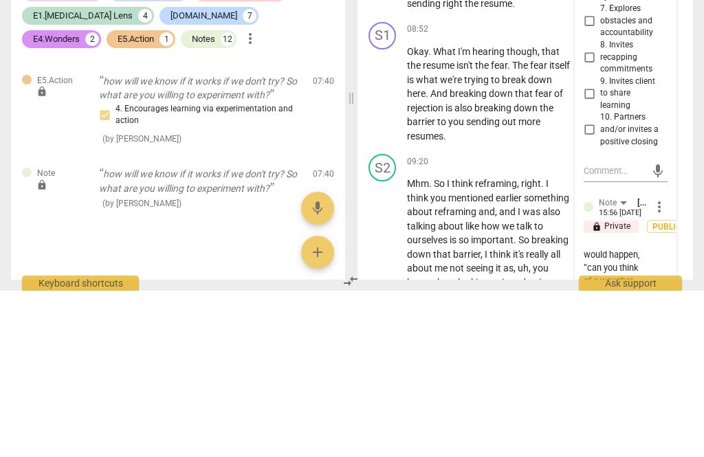
type textarea "I think I put a question here would happen, “can you think of a way that you mi…"
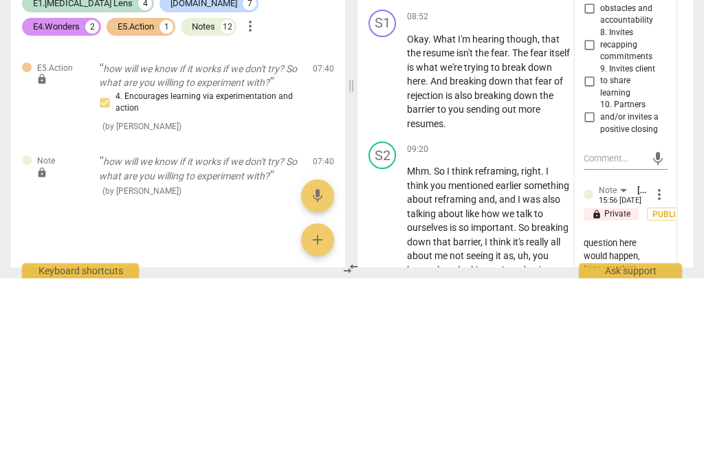
type textarea "I think I put a question here would happen, “canyou think of a way that you mig…"
type textarea "I think I put a question here would happen, “[PERSON_NAME] think of a way that …"
type textarea "I think I put a question here would happen, “cyou think of a way that you might…"
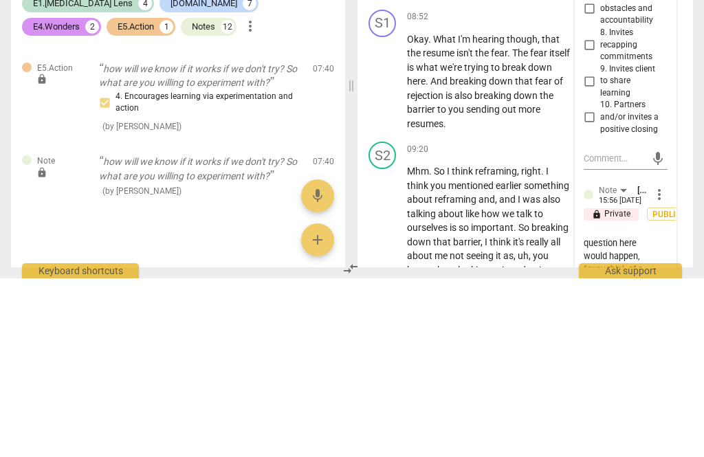
type textarea "I think I put a question here would happen, “you think of a way that you might …"
type textarea "I think I put a question here would happen, “Cyou think of a way that you might…"
type textarea "I think I put a question here would happen, “[PERSON_NAME] think of a way that …"
type textarea "I think I put a question here would happen, “Canyou think of a way that you mig…"
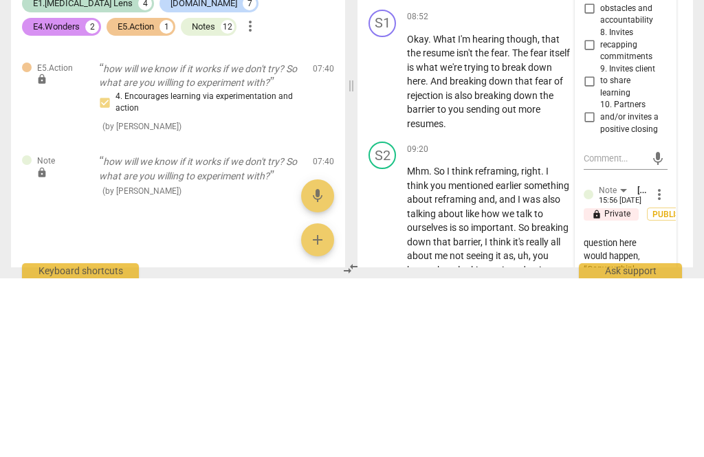
type textarea "I think I put a question here would happen, “Can you think of a way that you mi…"
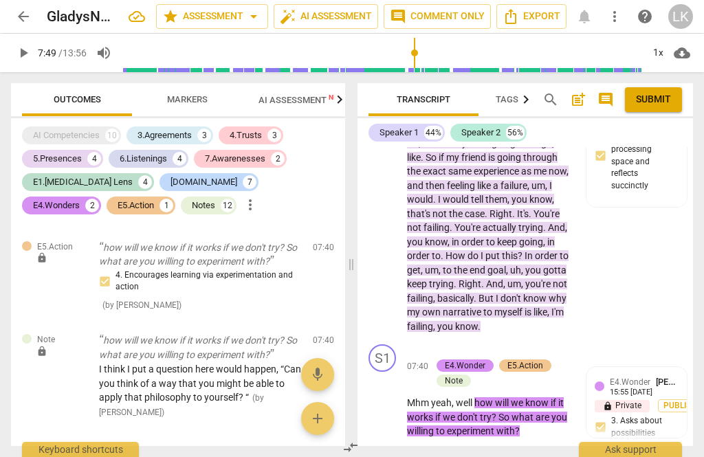
scroll to position [3189, 0]
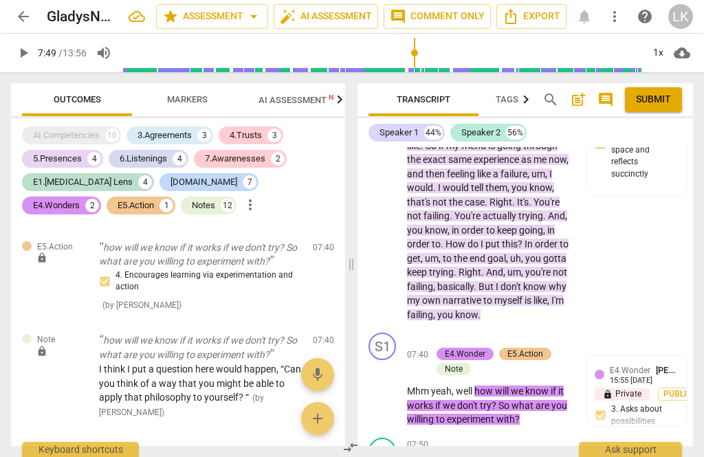
click at [322, 452] on div "Outcomes Markers AI Assessment New Scores AI Competencies 10 3.Agreements 3 4.T…" at bounding box center [175, 264] width 351 height 385
click at [439, 333] on div "+" at bounding box center [438, 340] width 14 height 14
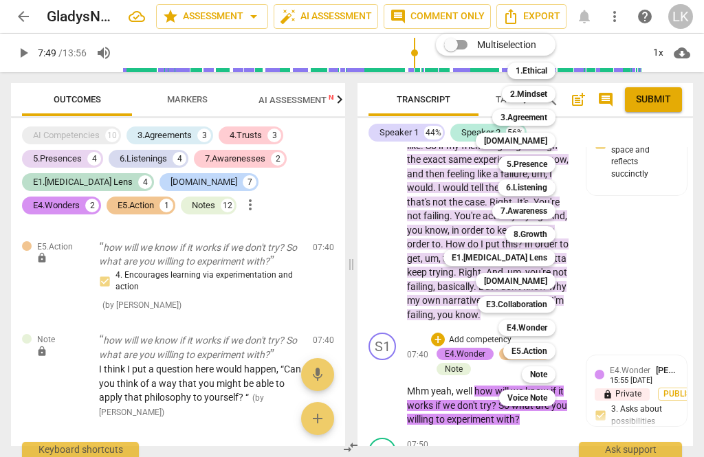
click at [547, 375] on b "Note" at bounding box center [538, 374] width 17 height 17
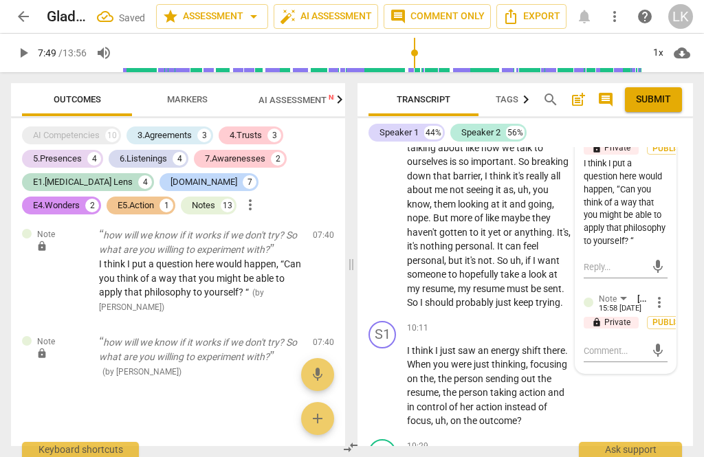
scroll to position [4231, 0]
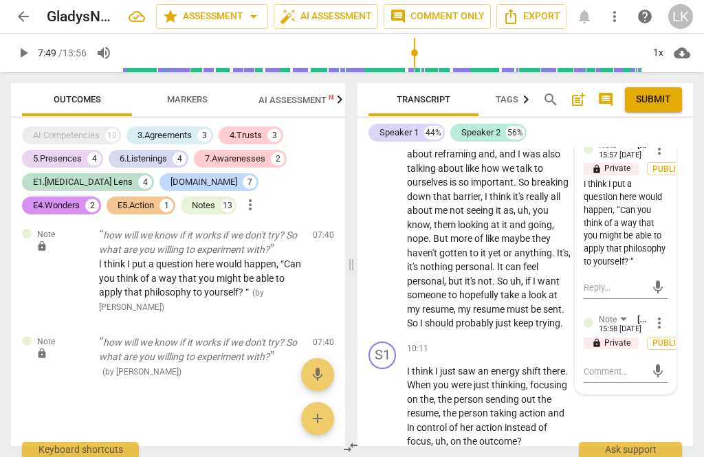
click at [620, 365] on textarea at bounding box center [615, 371] width 62 height 13
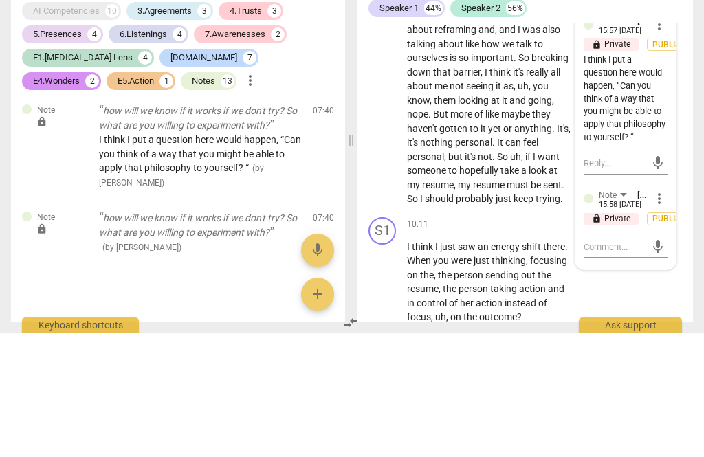
type textarea "“"
type textarea "“How"
type textarea "“How are we"
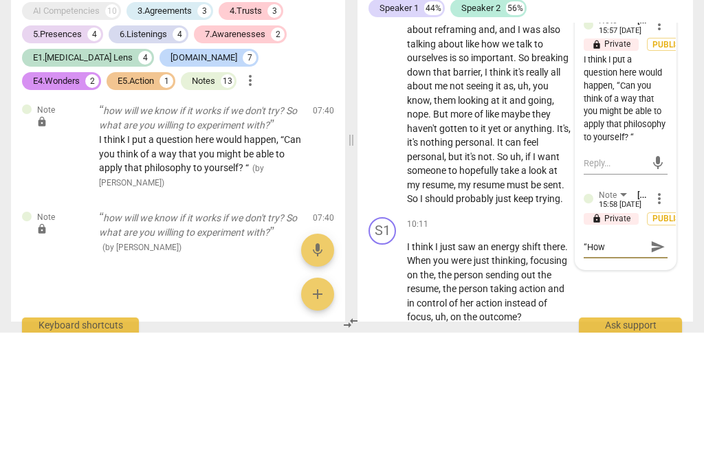
type textarea "“How are we"
type textarea "“How are we know it"
type textarea "“How are we know it looks"
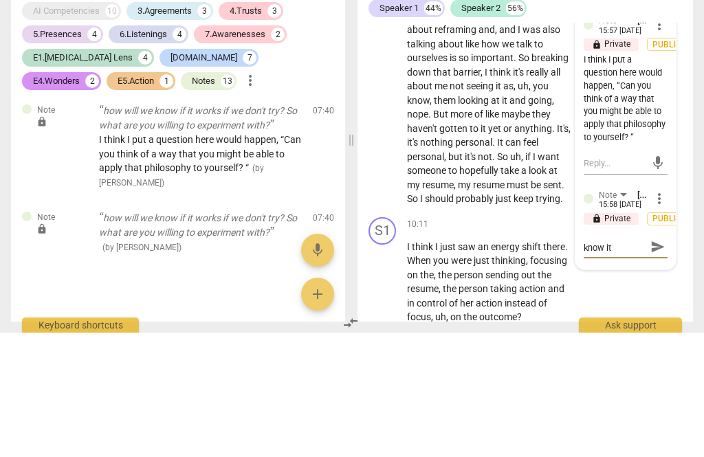
type textarea "“How are we know it looks"
type textarea "“ how are we know it looks"
type textarea "“ how are we know it look"
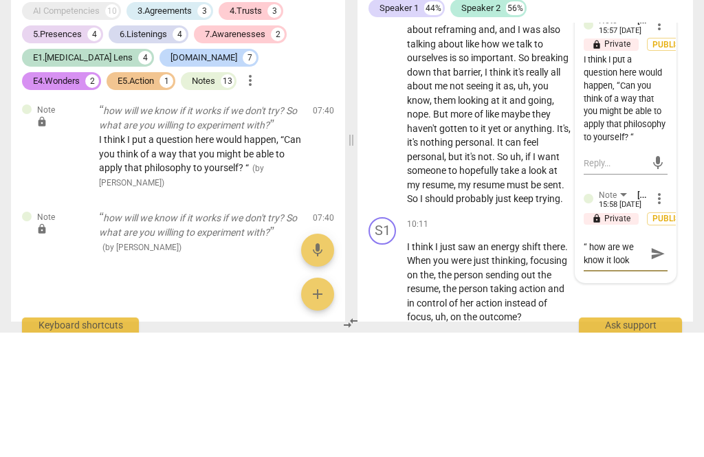
type textarea "“ how are we know it loo"
type textarea "“ how are we know it lo"
type textarea "“ how are we know it l"
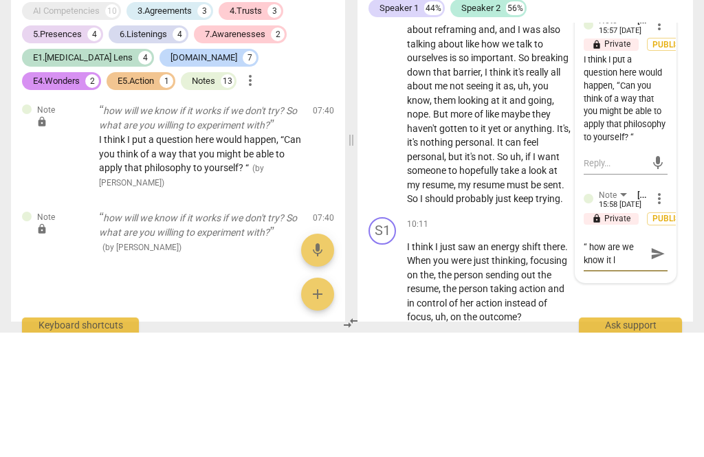
type textarea "“ how are we know it l"
type textarea "“ how are we know it"
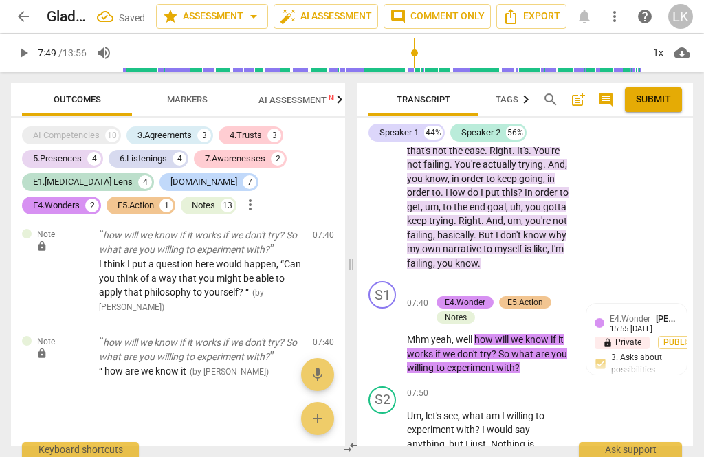
scroll to position [3241, 0]
click at [660, 311] on div "E4.Wonder [PERSON_NAME] 15:55 [DATE] lock Private Publish 3. Asks about possibi…" at bounding box center [637, 347] width 84 height 72
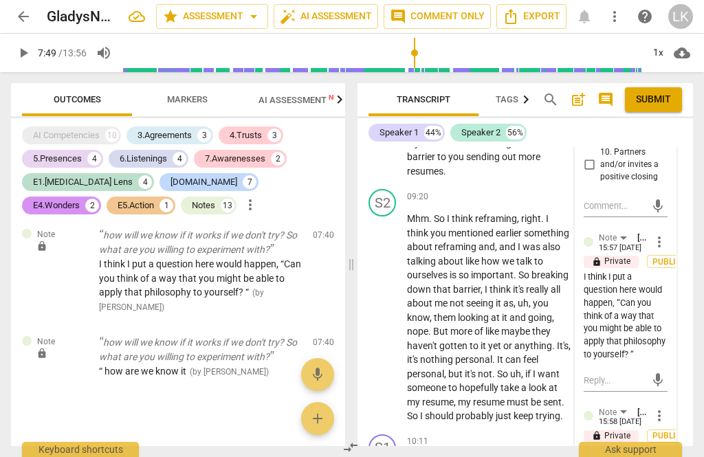
scroll to position [4141, 0]
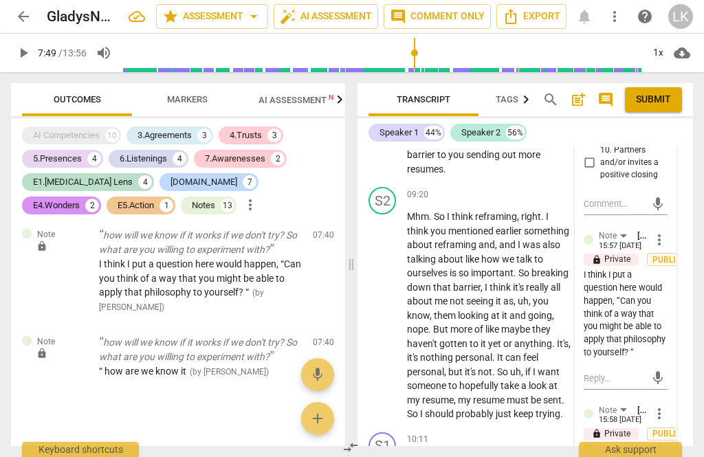
click at [666, 406] on span "more_vert" at bounding box center [659, 414] width 17 height 17
click at [669, 254] on li "Edit" at bounding box center [667, 256] width 47 height 26
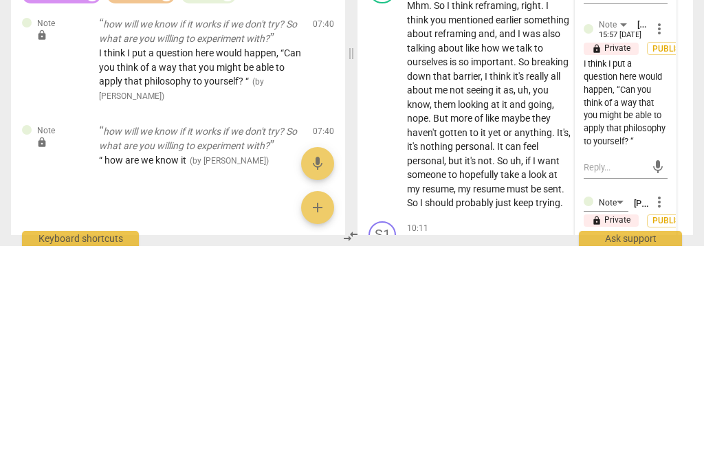
click at [666, 451] on textarea "“ how are we know it" at bounding box center [626, 457] width 84 height 13
type textarea "“ how are we know it"
type textarea "“ how are we know i"
type textarea "“ how are we know"
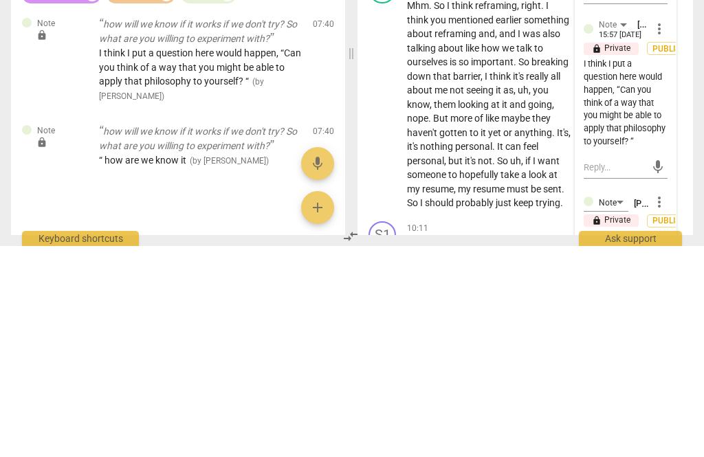
type textarea "“ how are we know"
type textarea "“ how are we know i"
type textarea "“ how are we know if"
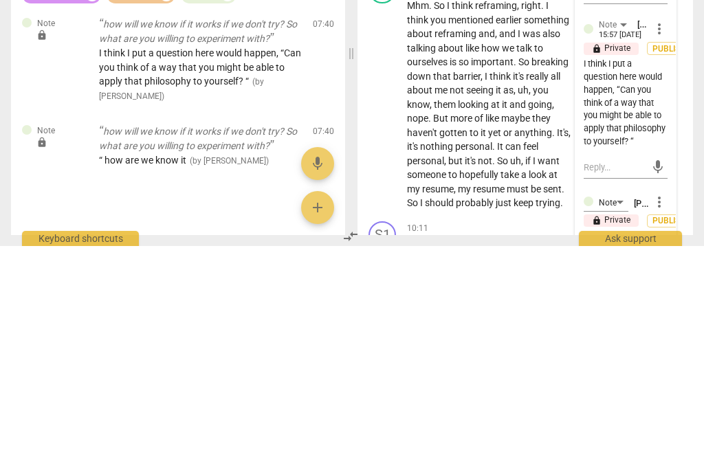
type textarea "“ how are we know if i"
type textarea "“ how are we know if it"
type textarea "“ how are we know if it w"
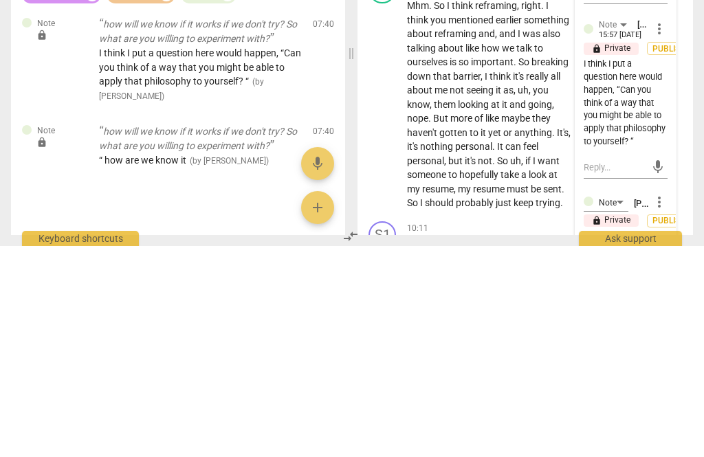
type textarea "“ how are we know if it w"
type textarea "“ how are we know if it wo"
type textarea "“ how are we know if it wor"
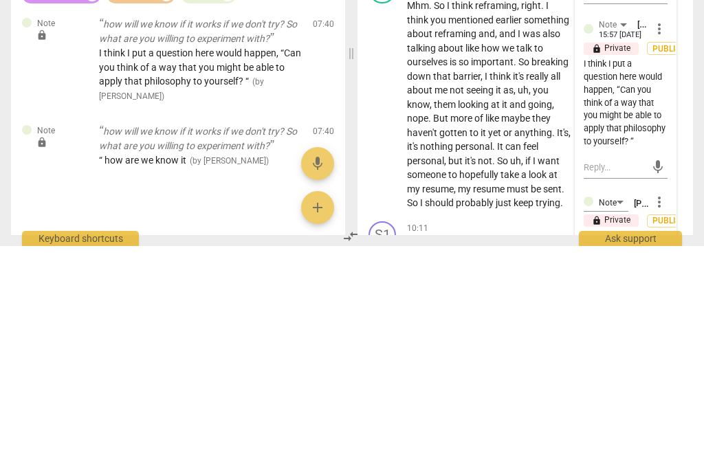
type textarea "“ how are we know if it work"
type textarea "“ how are we know if it worke"
type textarea "“ how are we know if it workes"
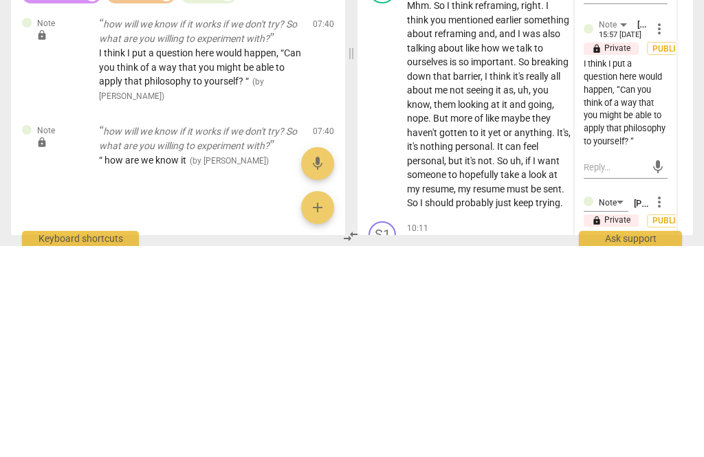
type textarea "“ how are we know if it worked"
type textarea "“ how are we know if it worked i"
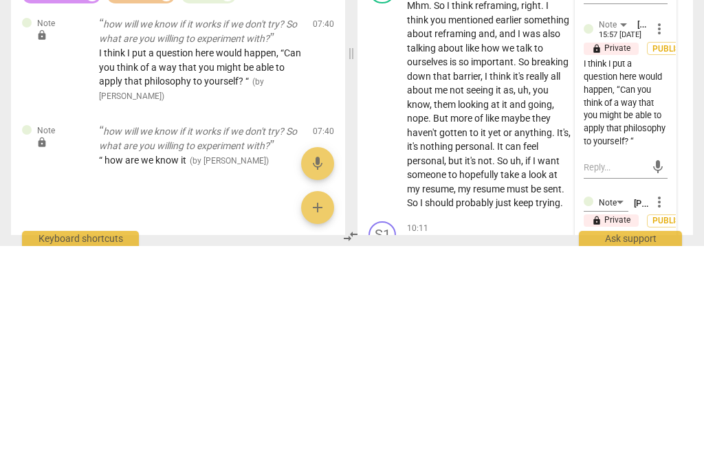
type textarea "“ how are we know if it worked if"
type textarea "“ how are we know if it worked if w"
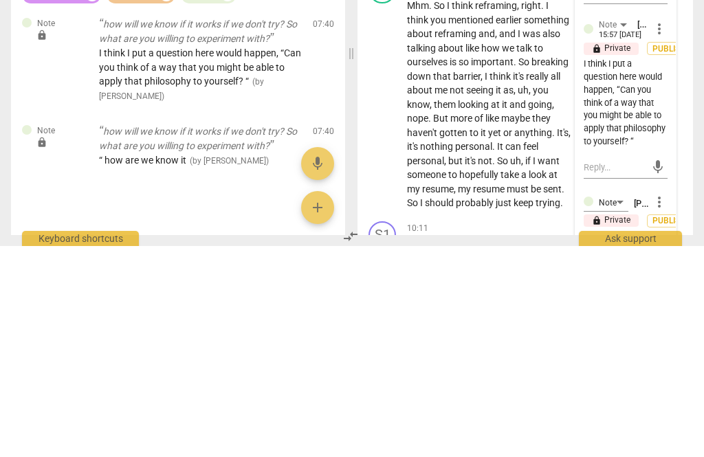
type textarea "“ how are we know if it worked if w"
type textarea "“ how are we know if it worked if we"
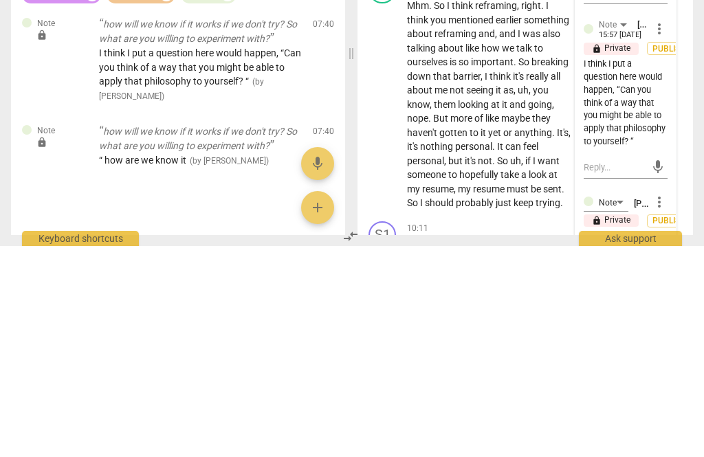
type textarea "“ how are we know if it worked if we d"
type textarea "“ how are we know if it worked if we do"
type textarea "“ how are we know if it worked if we don"
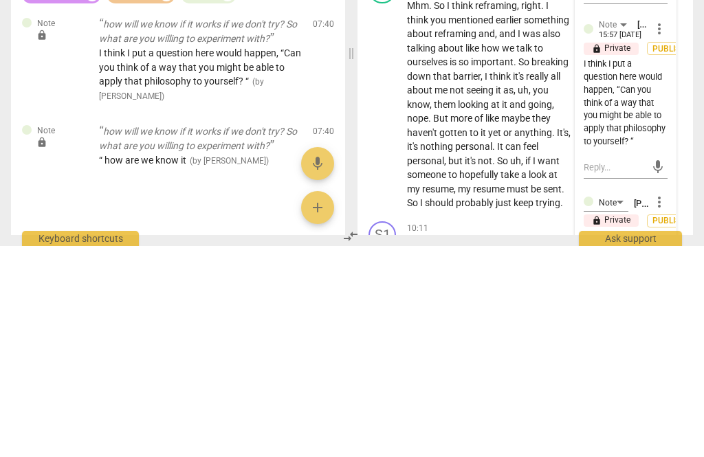
type textarea "“ how are we know if it worked if we don"
type textarea "“ how are we know if it worked if we dont"
type textarea "“ how are we know if it worked if we don’t"
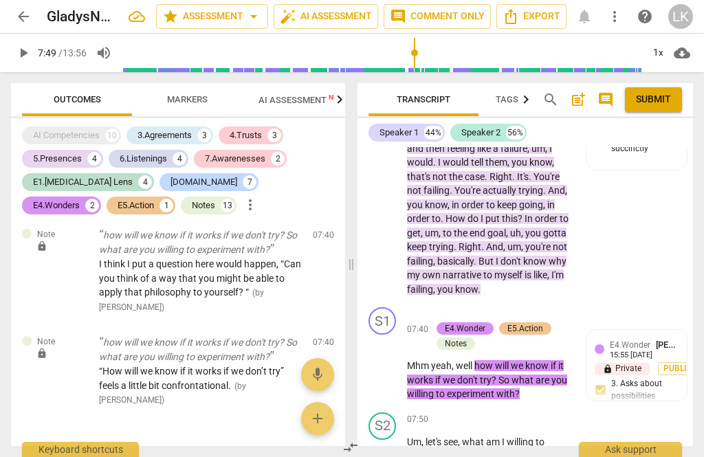
scroll to position [3230, 0]
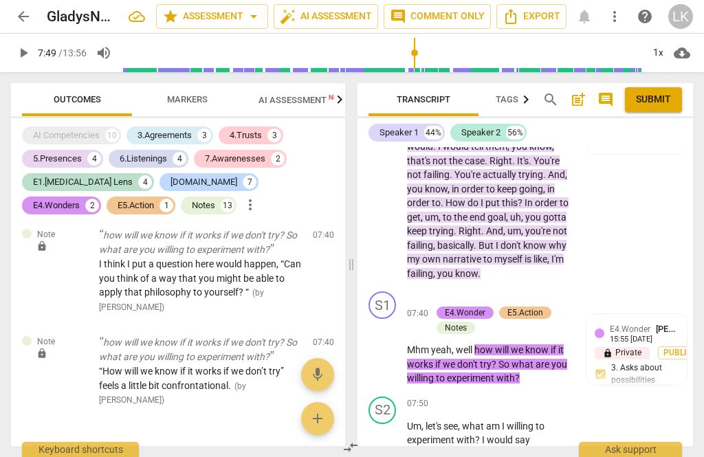
click at [392, 439] on span "play_arrow" at bounding box center [383, 447] width 22 height 17
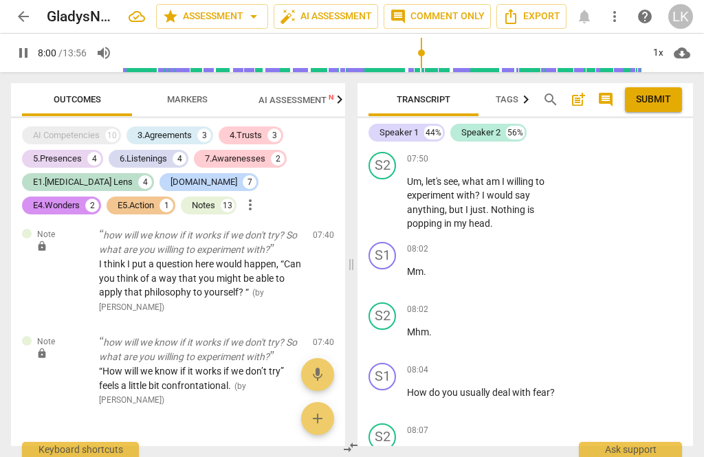
scroll to position [3480, 0]
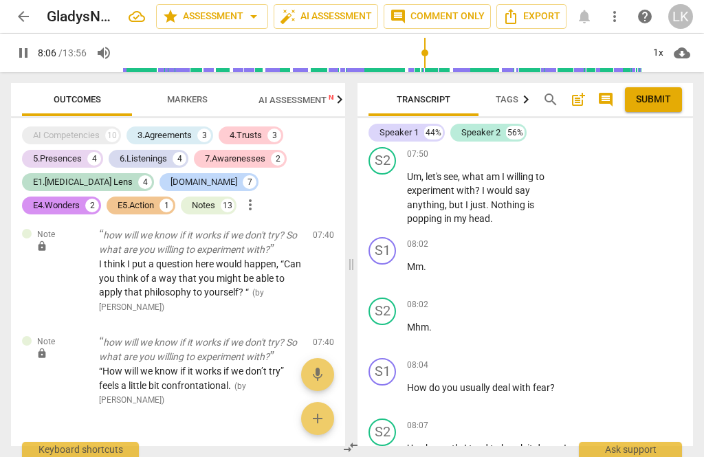
click at [393, 386] on span "pause" at bounding box center [383, 394] width 22 height 17
click at [489, 359] on div "+" at bounding box center [487, 366] width 14 height 14
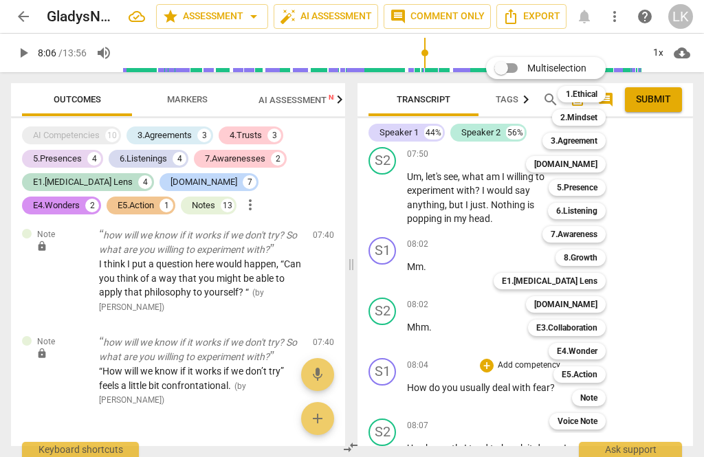
click at [602, 230] on div "7.Awareness" at bounding box center [573, 234] width 63 height 17
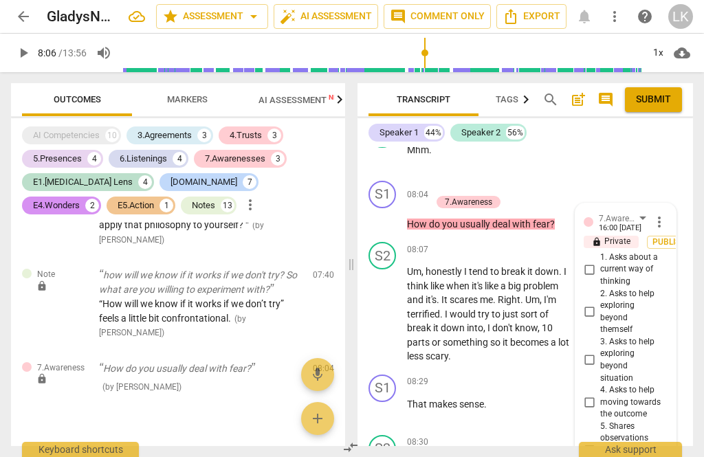
scroll to position [3656, 0]
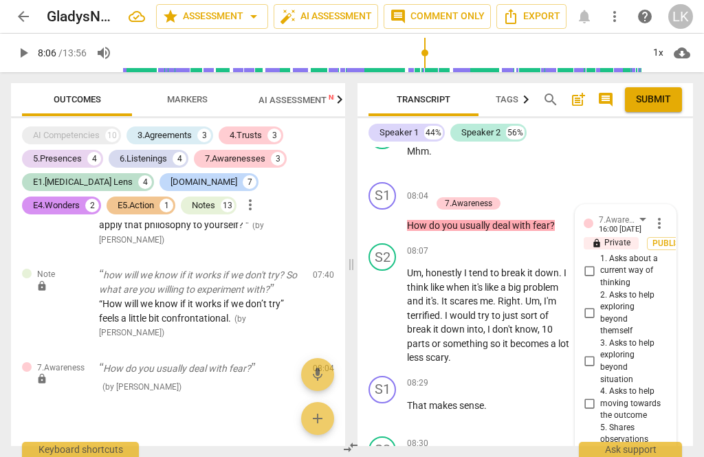
click at [595, 353] on input "3. Asks to help exploring beyond situation" at bounding box center [589, 361] width 22 height 17
click at [604, 386] on span "4. Asks to help moving towards the outcome" at bounding box center [631, 404] width 62 height 36
click at [600, 395] on input "4. Asks to help moving towards the outcome" at bounding box center [589, 403] width 22 height 17
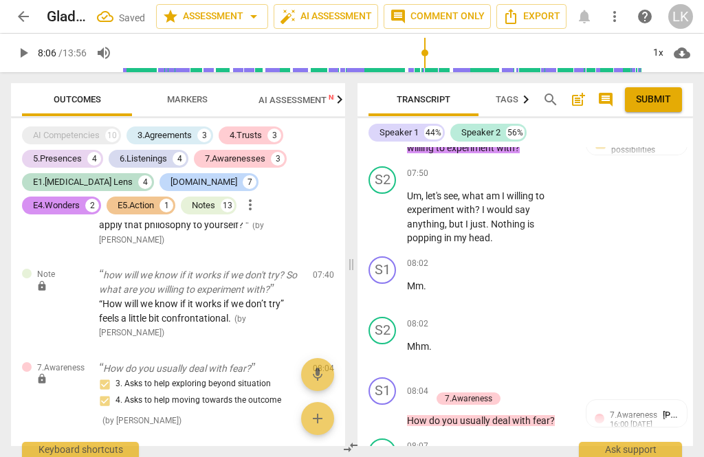
scroll to position [3461, 0]
click at [444, 377] on div "+ Add competency" at bounding box center [472, 384] width 82 height 14
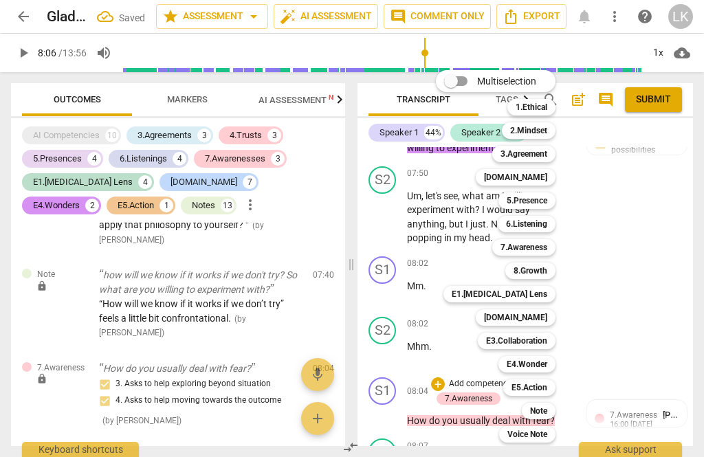
click at [547, 349] on b "E3.Collaboration" at bounding box center [516, 341] width 61 height 17
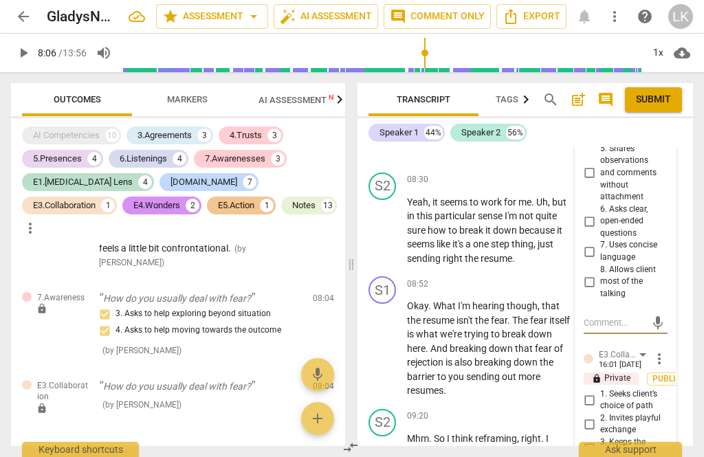
scroll to position [3934, 0]
click at [665, 351] on span "more_vert" at bounding box center [659, 359] width 17 height 17
click at [674, 235] on li "Delete" at bounding box center [667, 228] width 47 height 26
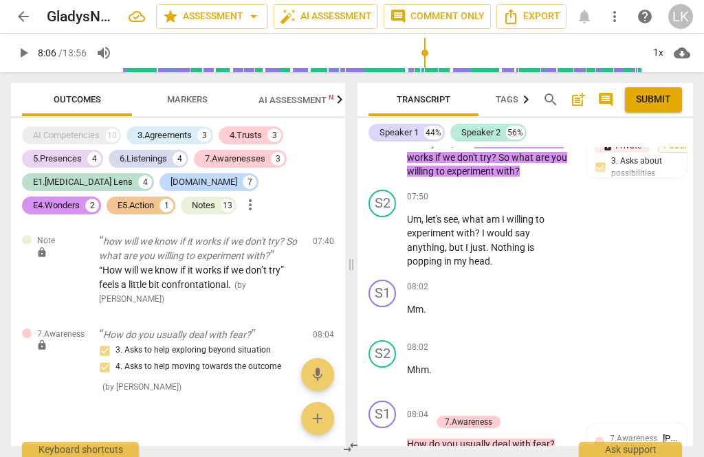
scroll to position [3441, 0]
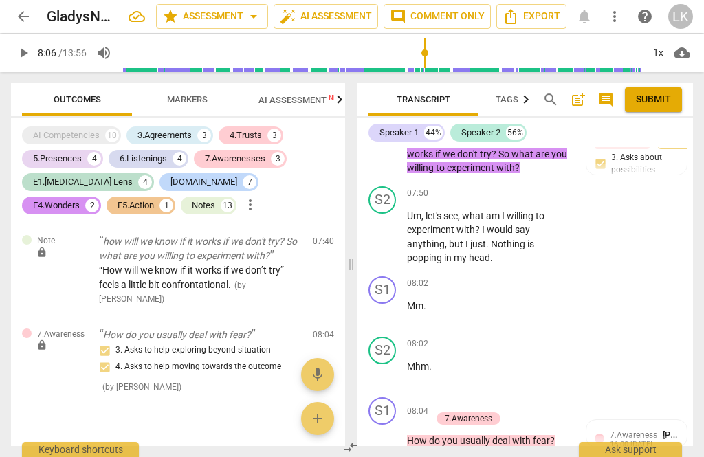
click at [442, 397] on div "+" at bounding box center [438, 404] width 14 height 14
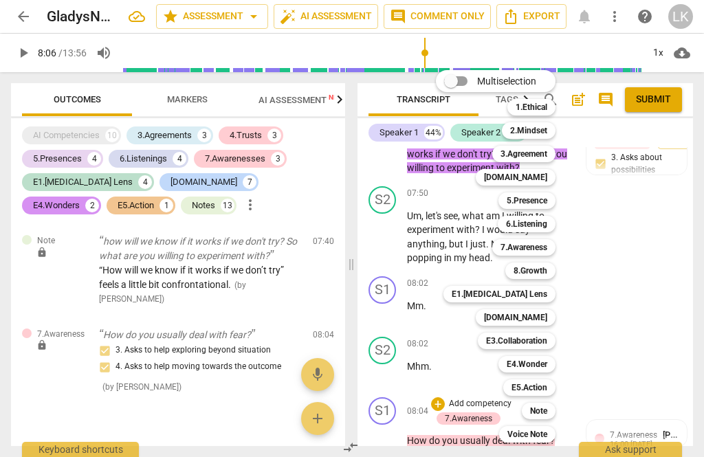
click at [547, 364] on b "E4.Wonder" at bounding box center [527, 364] width 41 height 17
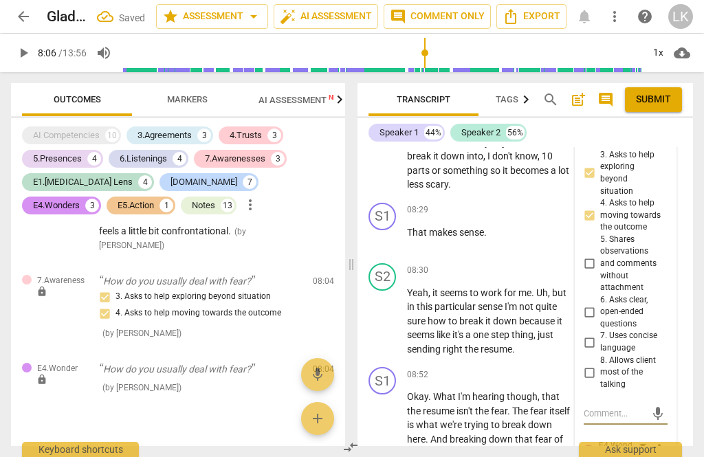
scroll to position [3844, 0]
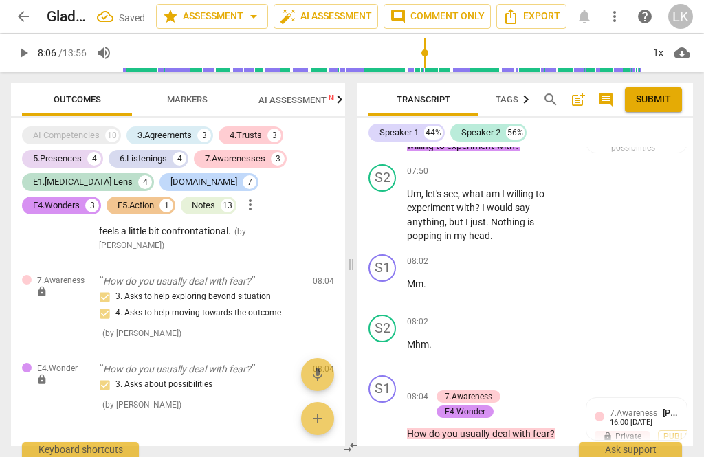
scroll to position [3463, 0]
click at [487, 452] on div "+" at bounding box center [487, 459] width 14 height 14
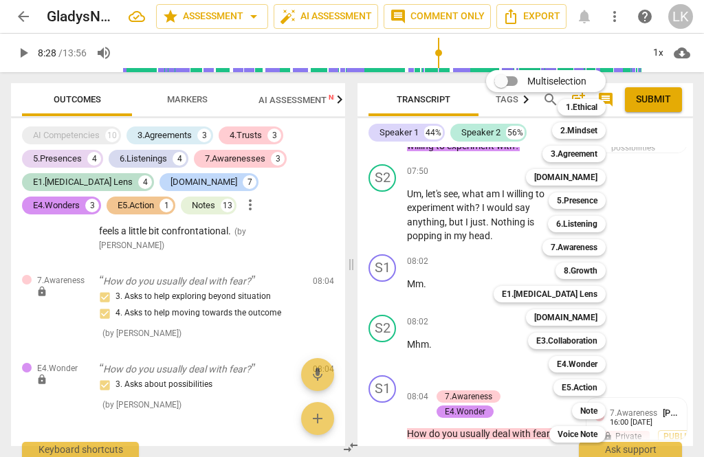
click at [657, 263] on div at bounding box center [352, 228] width 704 height 457
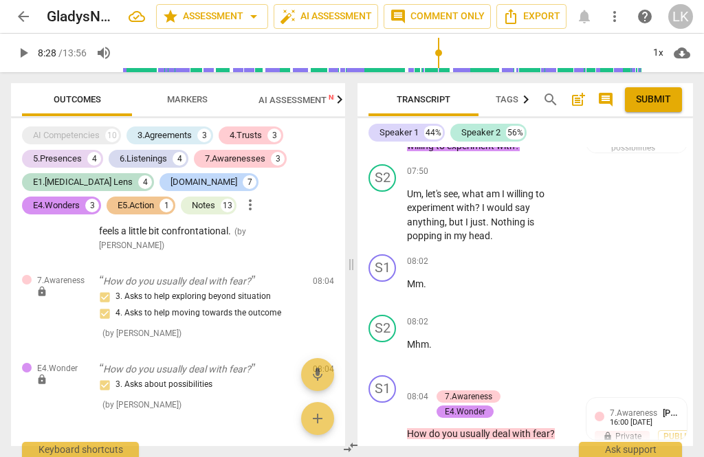
click at [529, 375] on div "+ Add competency 7.Awareness E4.Wonder" at bounding box center [496, 397] width 131 height 44
click at [441, 375] on div "+" at bounding box center [438, 382] width 14 height 14
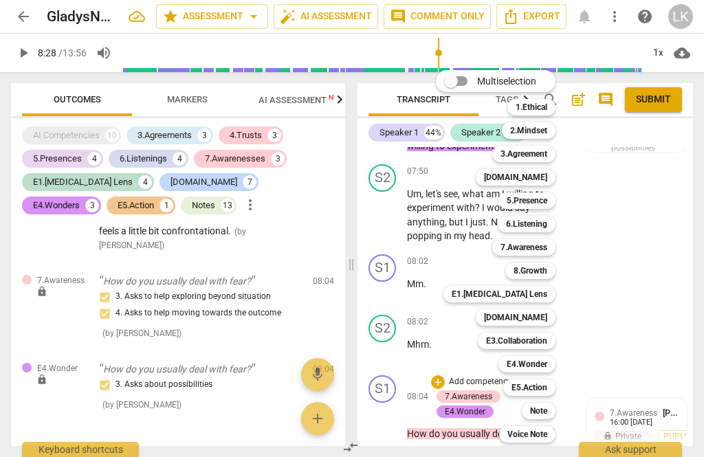
click at [551, 409] on div "Note" at bounding box center [539, 411] width 34 height 17
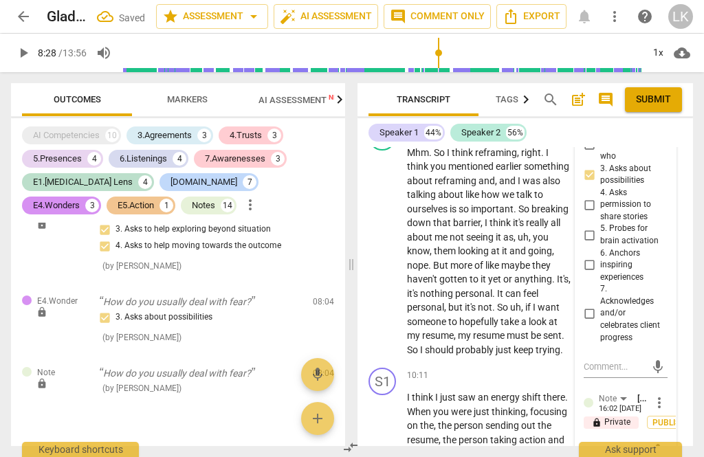
scroll to position [4223, 0]
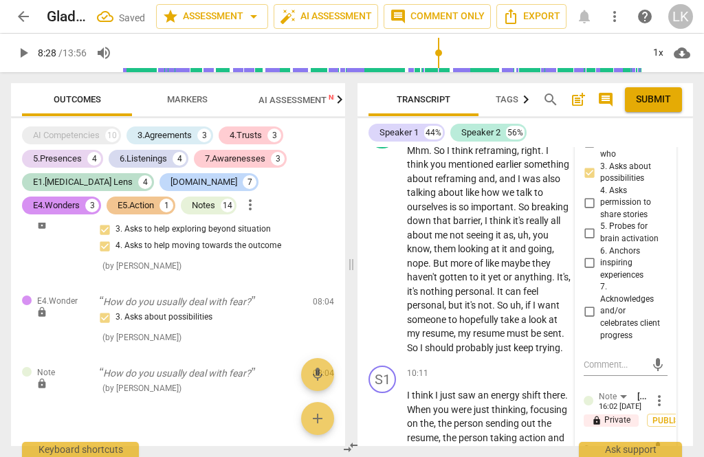
click at [637, 442] on textarea at bounding box center [615, 448] width 62 height 13
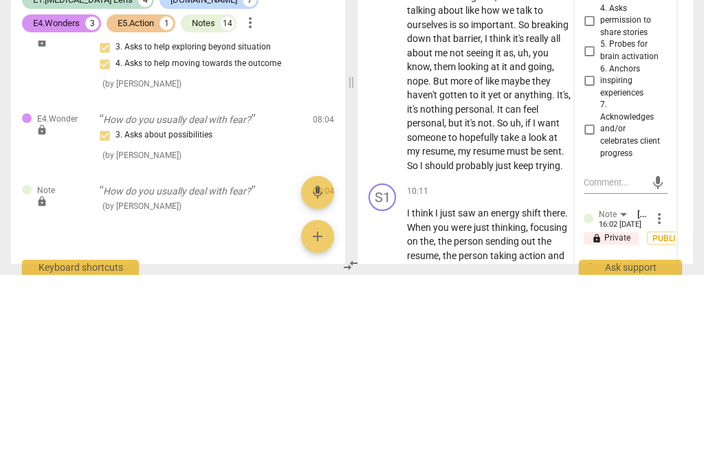
scroll to position [12, 0]
click at [661, 454] on span "send" at bounding box center [657, 461] width 15 height 15
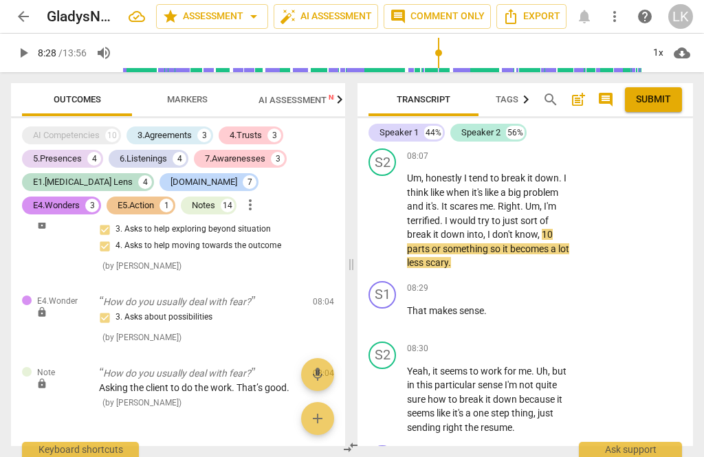
scroll to position [3766, 0]
click at [498, 283] on p "Add competency" at bounding box center [528, 289] width 65 height 12
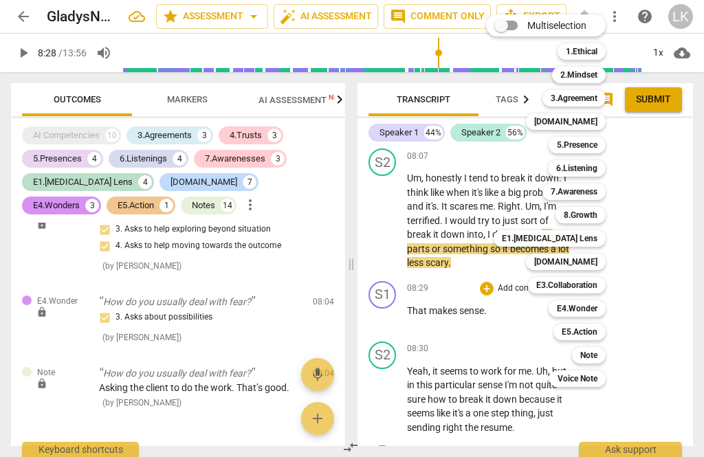
click at [591, 124] on b "[DOMAIN_NAME]" at bounding box center [565, 121] width 63 height 17
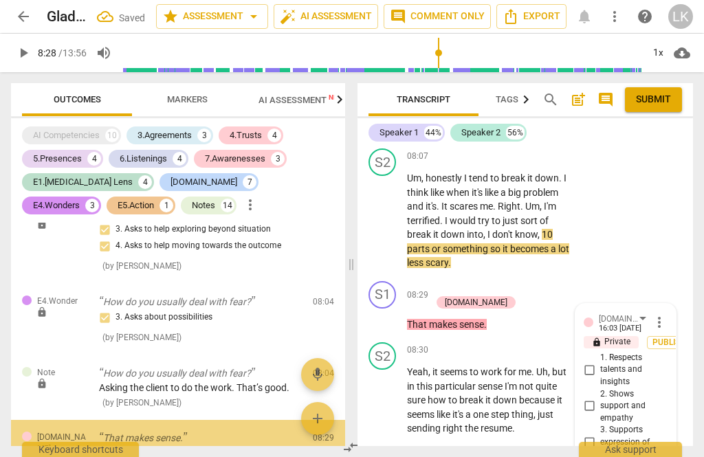
scroll to position [6064, 0]
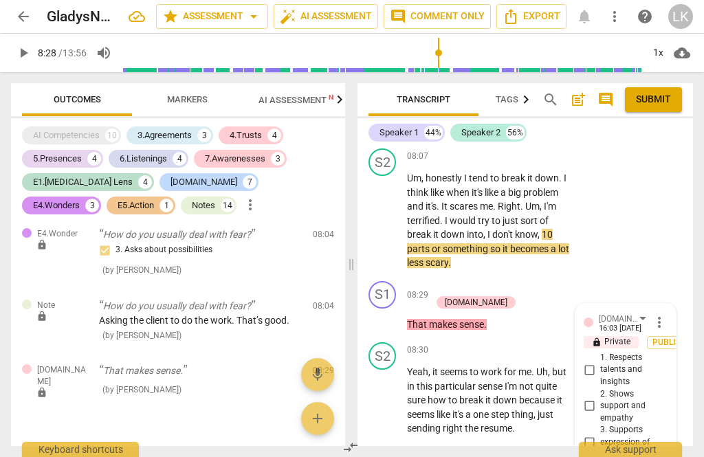
click at [598, 398] on input "2. Shows support and empathy" at bounding box center [589, 406] width 22 height 17
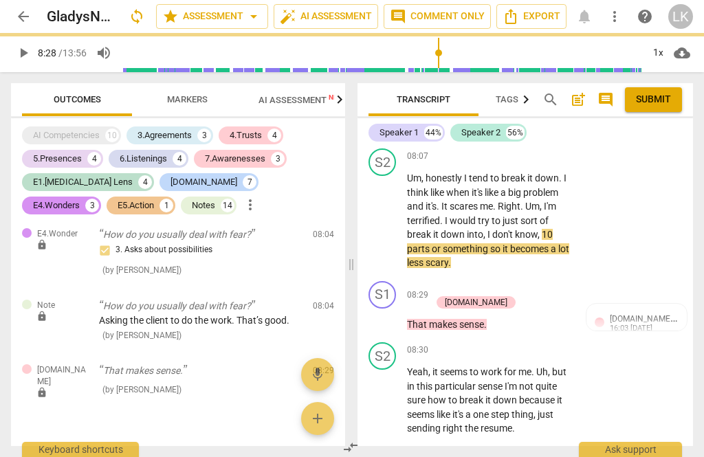
click at [444, 281] on div "+ Add competency" at bounding box center [472, 288] width 82 height 14
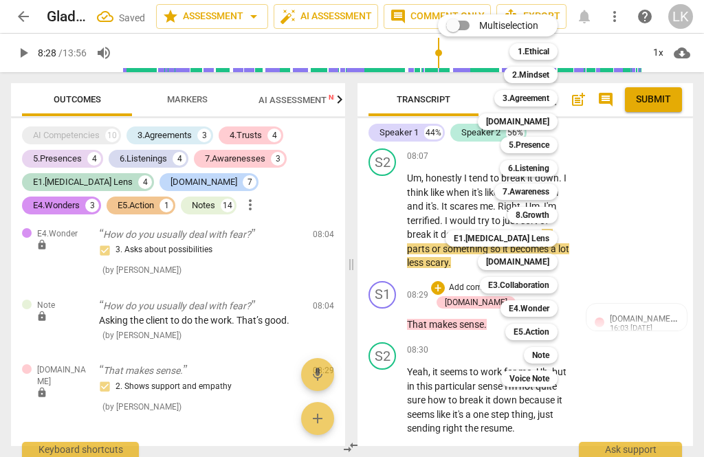
click at [549, 264] on b "[DOMAIN_NAME]" at bounding box center [517, 262] width 63 height 17
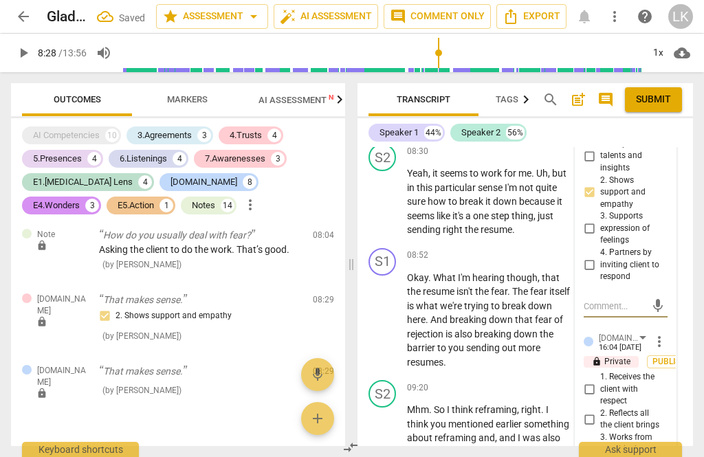
scroll to position [3984, 0]
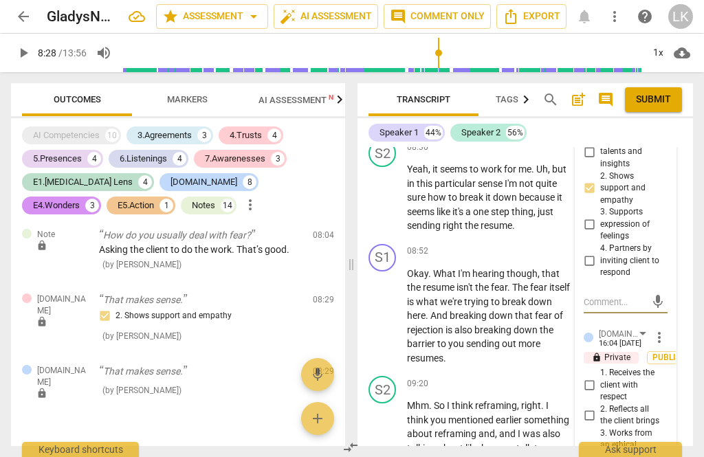
click at [600, 377] on input "1. Receives the client with respect" at bounding box center [589, 385] width 22 height 17
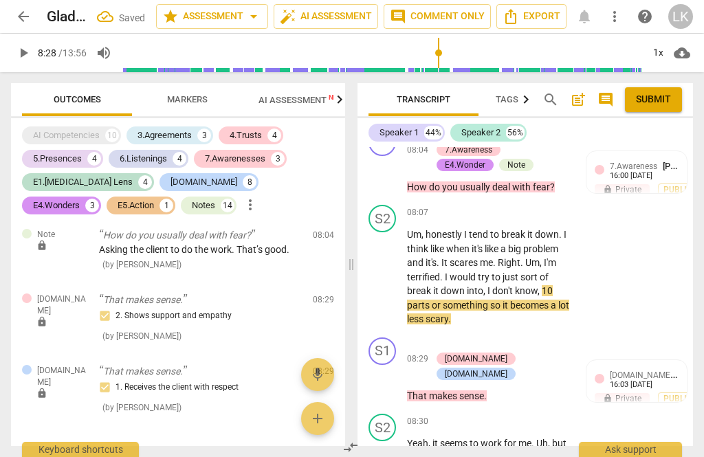
scroll to position [3712, 0]
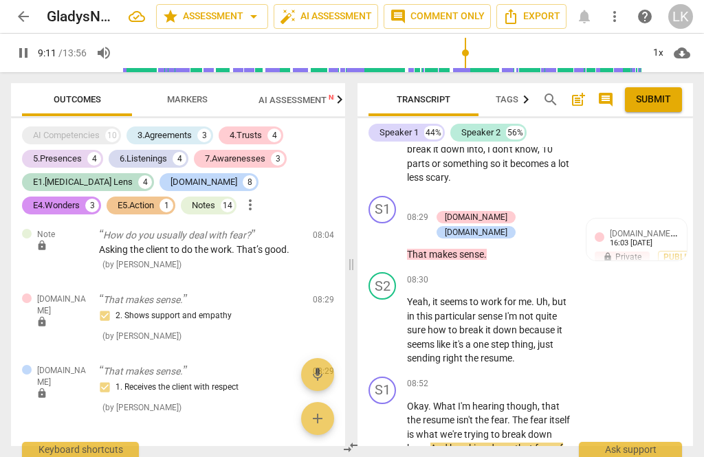
scroll to position [3905, 0]
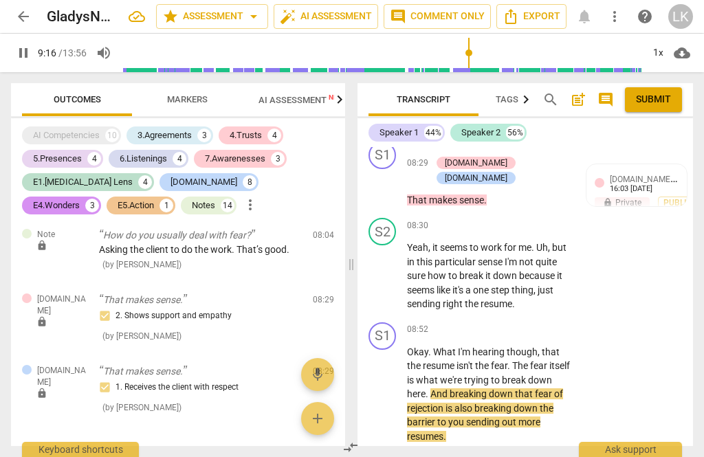
click at [393, 386] on span "pause" at bounding box center [383, 394] width 22 height 17
click at [494, 323] on div "+" at bounding box center [487, 330] width 14 height 14
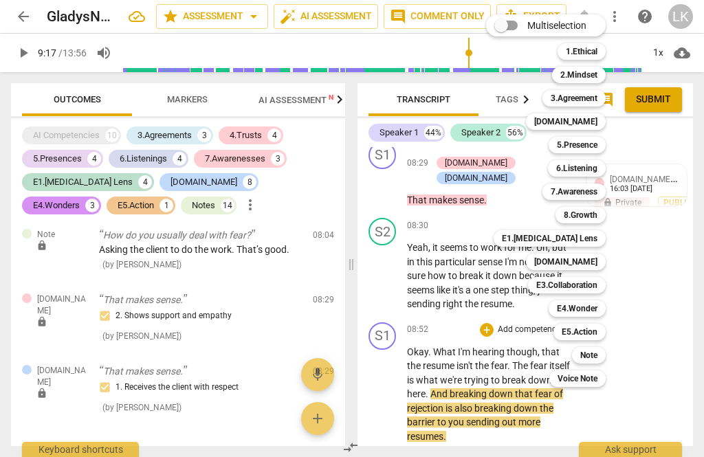
click at [593, 195] on b "7.Awareness" at bounding box center [574, 192] width 47 height 17
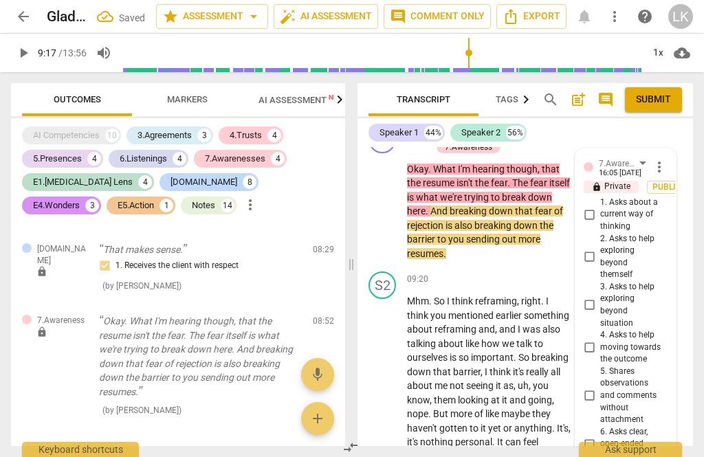
scroll to position [4101, 0]
click at [591, 388] on input "5. Shares observations and comments without attachment" at bounding box center [589, 396] width 22 height 17
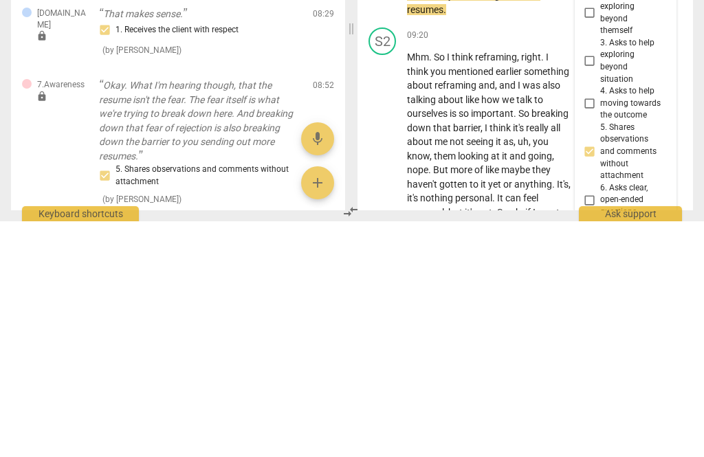
scroll to position [39, 0]
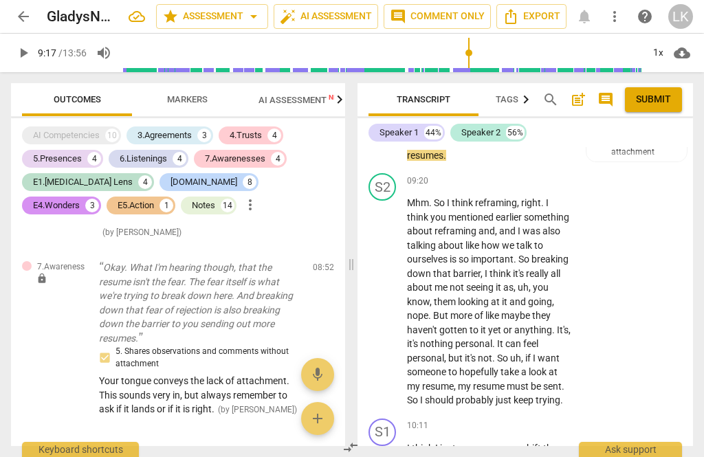
scroll to position [6310, 0]
click at [298, 263] on span "edit" at bounding box center [299, 271] width 17 height 17
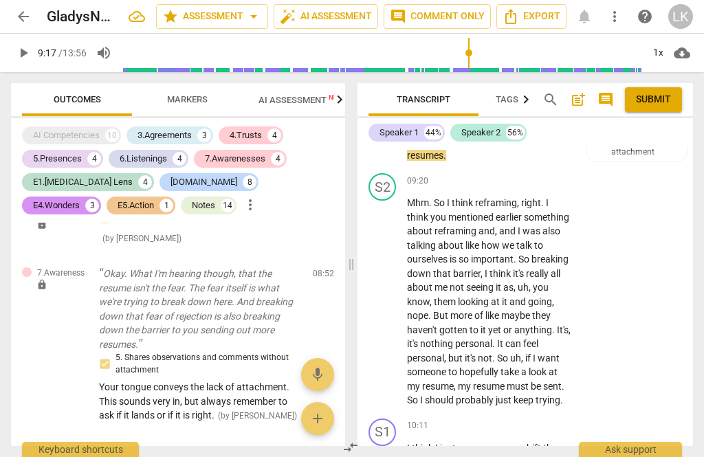
scroll to position [6311, 0]
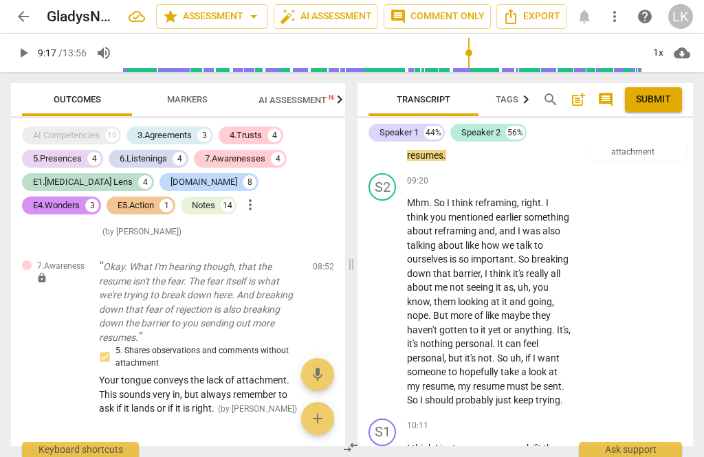
click at [307, 262] on span "edit" at bounding box center [299, 270] width 20 height 17
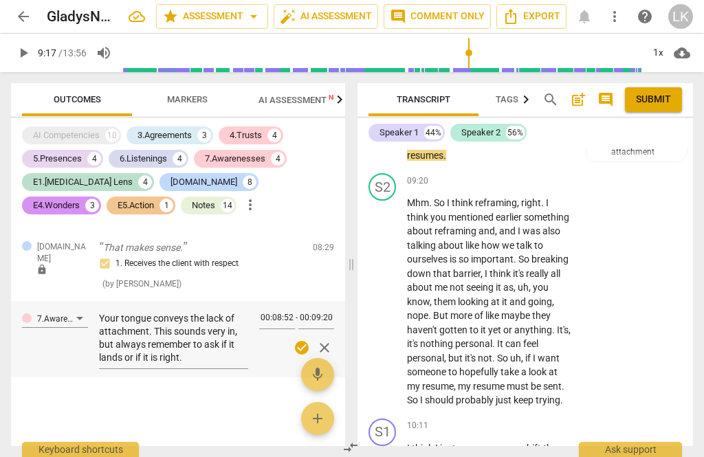
scroll to position [6228, 0]
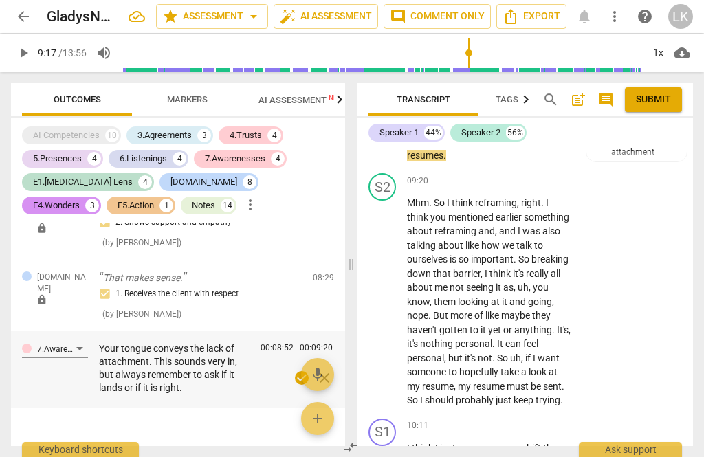
click at [158, 342] on textarea "Your tongue conveys the lack of attachment. This sounds very in, but always rem…" at bounding box center [173, 368] width 149 height 52
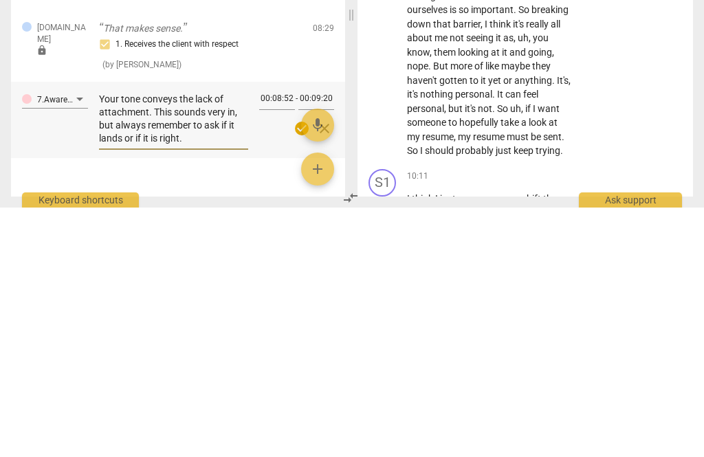
click at [206, 342] on textarea "Your tone conveys the lack of attachment. This sounds very in, but always remem…" at bounding box center [173, 368] width 149 height 52
click at [213, 342] on textarea "Your tone conveys the lack of attachment. This is very in, but always remember …" at bounding box center [173, 368] width 149 height 52
click at [300, 370] on span "check_circle" at bounding box center [302, 378] width 17 height 17
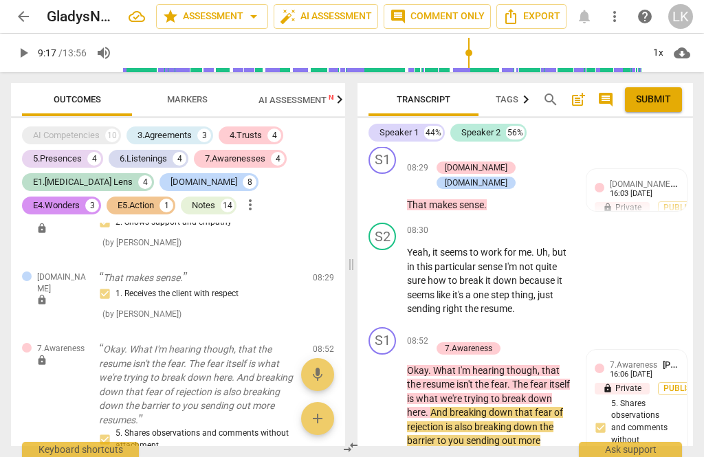
scroll to position [3901, 0]
click at [393, 398] on span "play_arrow" at bounding box center [383, 406] width 22 height 17
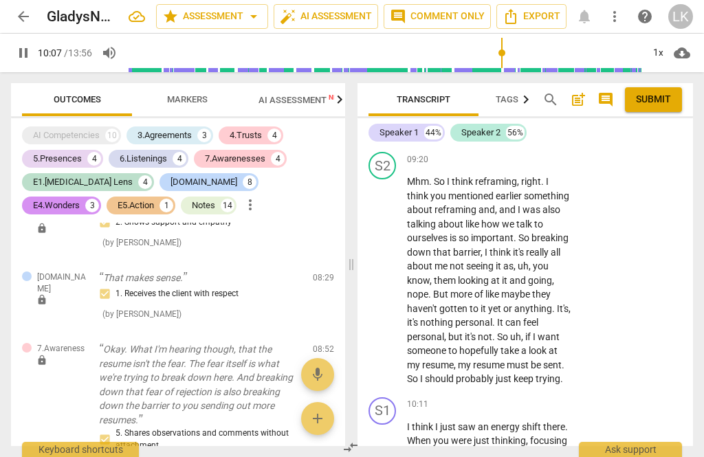
scroll to position [4222, 0]
click at [388, 454] on span "pause" at bounding box center [383, 462] width 17 height 17
click at [493, 398] on div "+" at bounding box center [487, 405] width 14 height 14
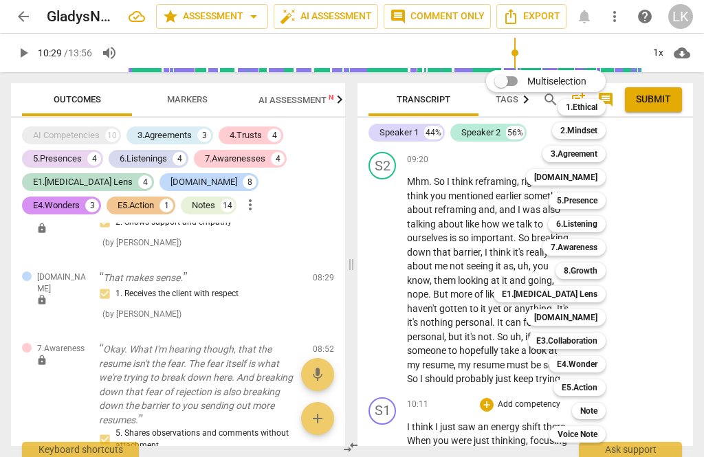
click at [596, 224] on b "6.Listening" at bounding box center [576, 224] width 41 height 17
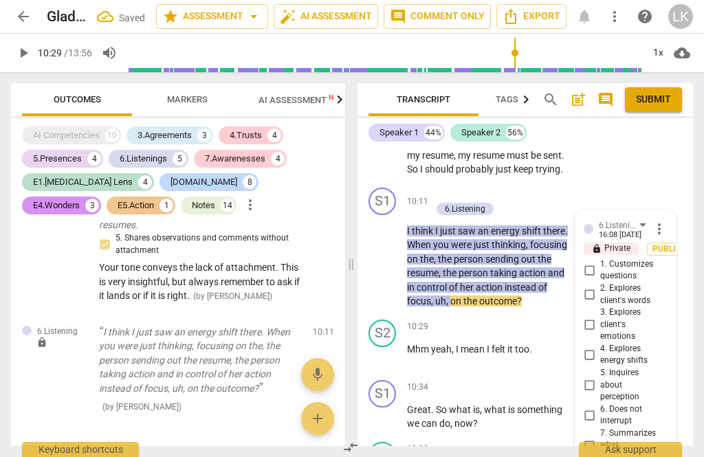
scroll to position [4431, 0]
click at [598, 347] on input "4. Explores energy shifts" at bounding box center [589, 355] width 22 height 17
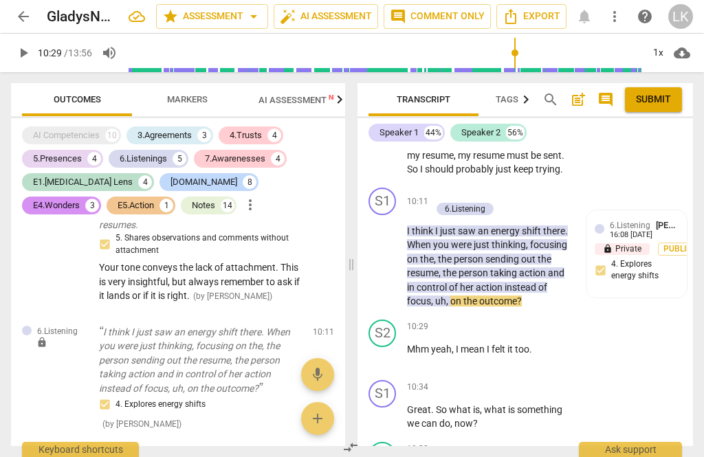
scroll to position [4290, 0]
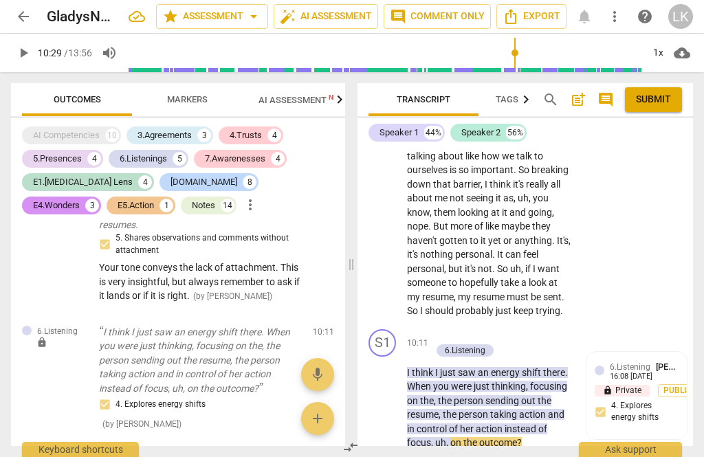
click at [441, 329] on div "+" at bounding box center [438, 336] width 14 height 14
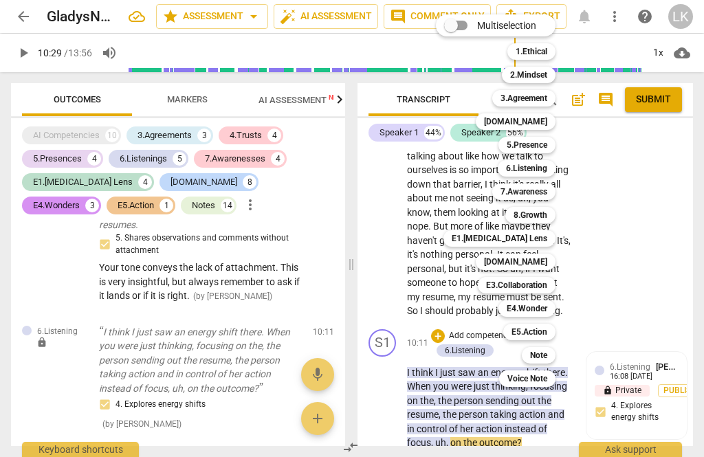
click at [545, 195] on b "7.Awareness" at bounding box center [524, 192] width 47 height 17
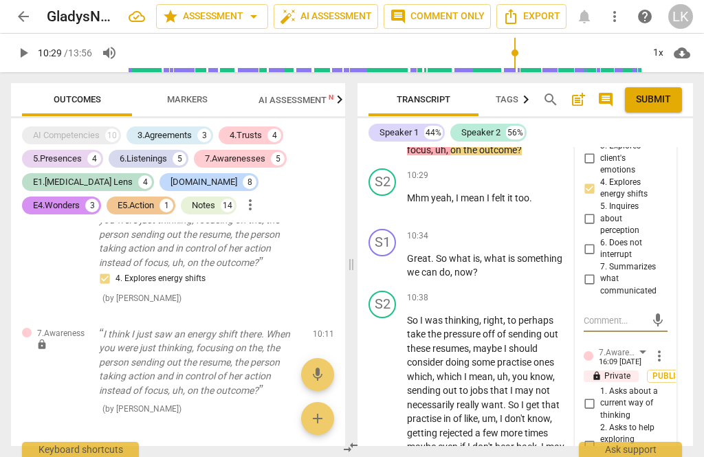
scroll to position [4605, 0]
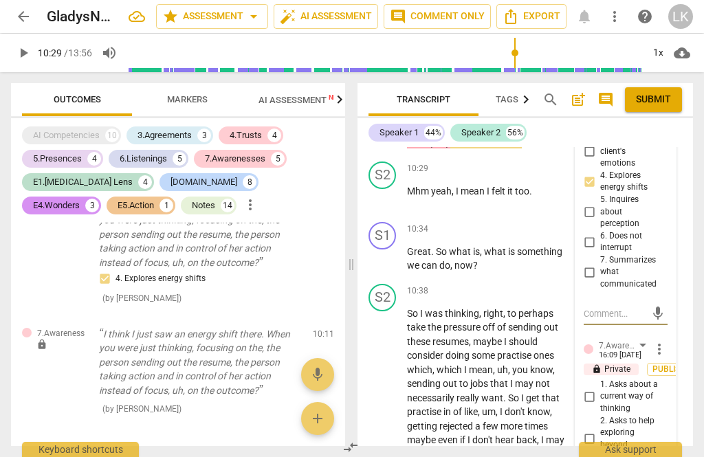
click at [595, 431] on input "2. Asks to help exploring beyond themself" at bounding box center [589, 439] width 22 height 17
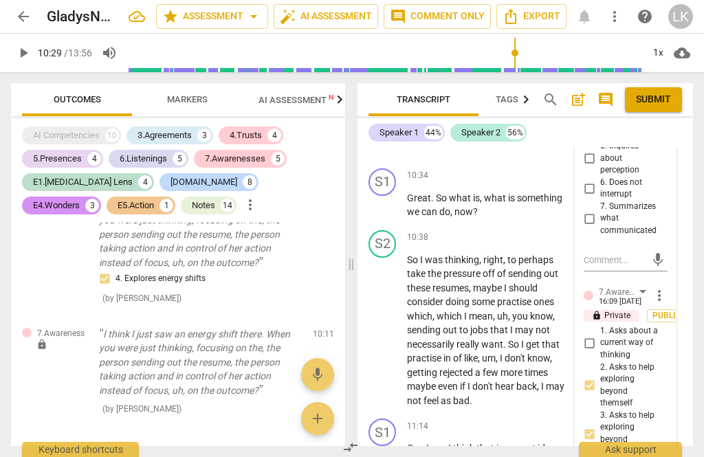
scroll to position [4659, 0]
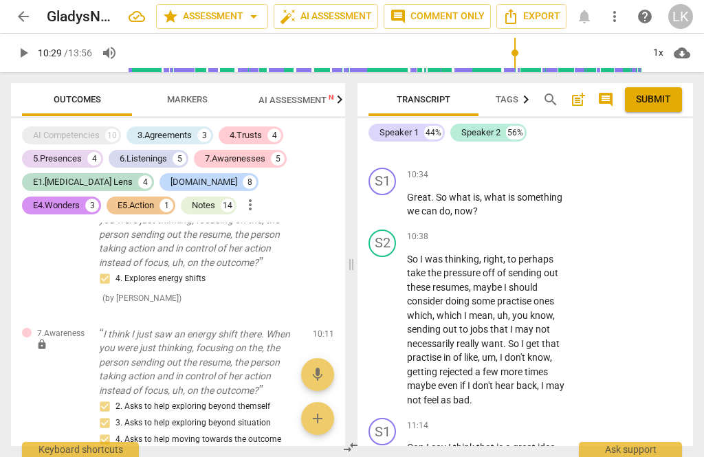
scroll to position [4301, 0]
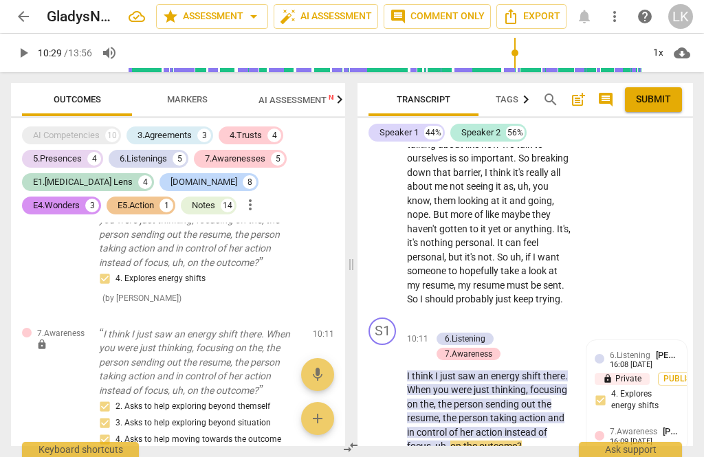
click at [542, 318] on div "+ Add competency 6.Listening 7.Awareness" at bounding box center [496, 340] width 131 height 44
click at [448, 318] on p "Add competency" at bounding box center [480, 324] width 65 height 12
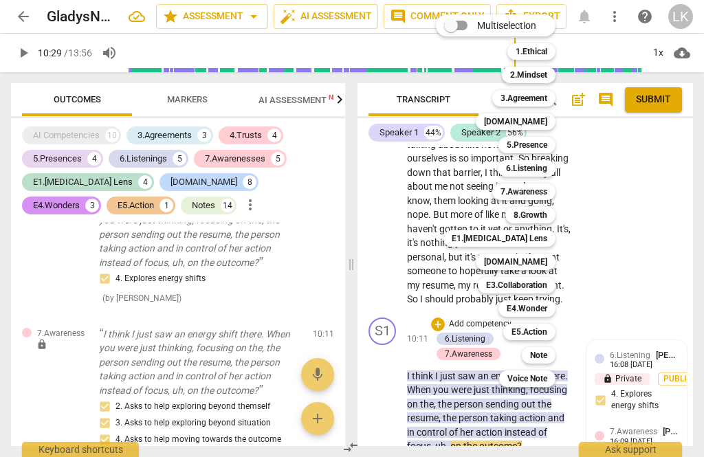
click at [551, 262] on div "[DOMAIN_NAME]" at bounding box center [516, 262] width 80 height 17
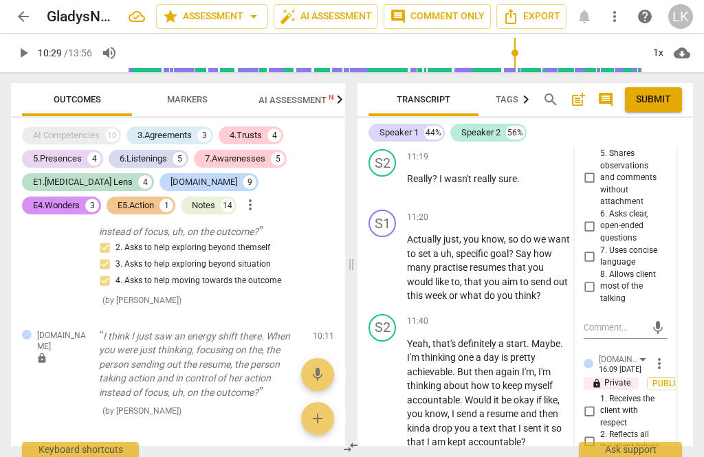
scroll to position [5009, 0]
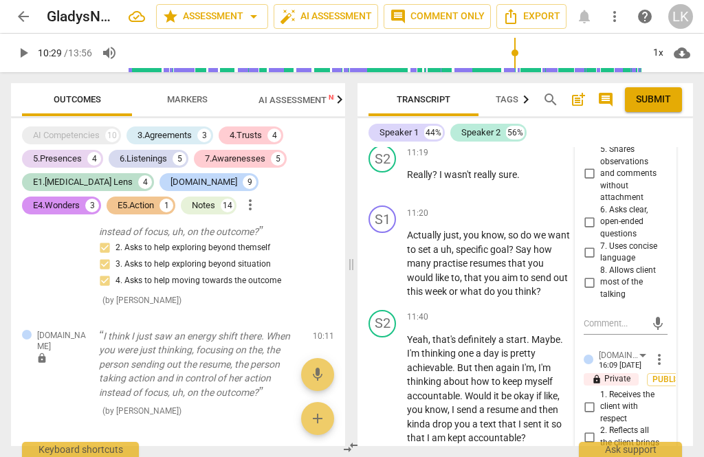
click at [598, 429] on input "2. Reflects all the client brings" at bounding box center [589, 437] width 22 height 17
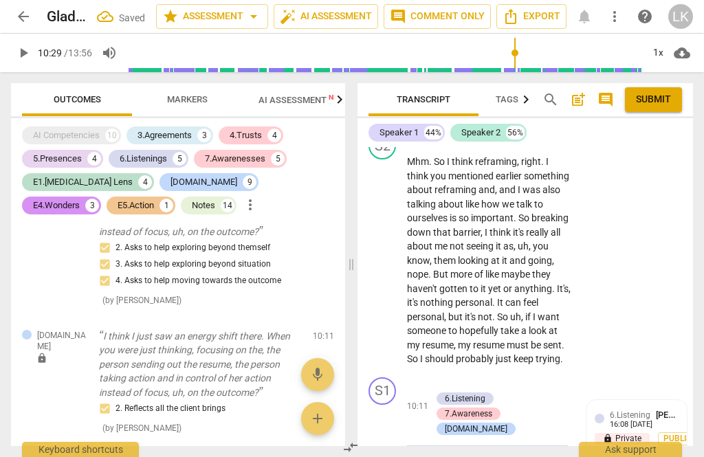
scroll to position [4242, 0]
click at [450, 378] on p "Add competency" at bounding box center [480, 384] width 65 height 12
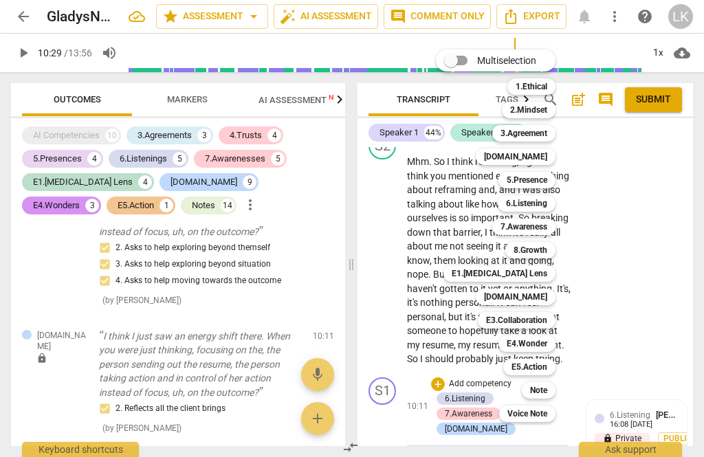
click at [555, 386] on div "Note" at bounding box center [539, 390] width 34 height 17
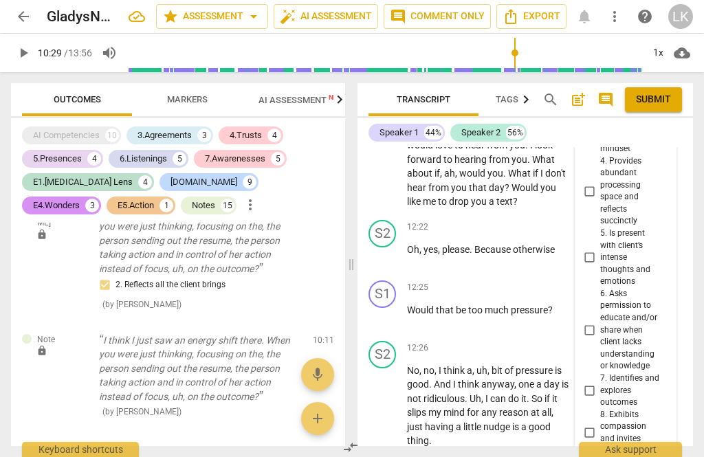
scroll to position [5397, 0]
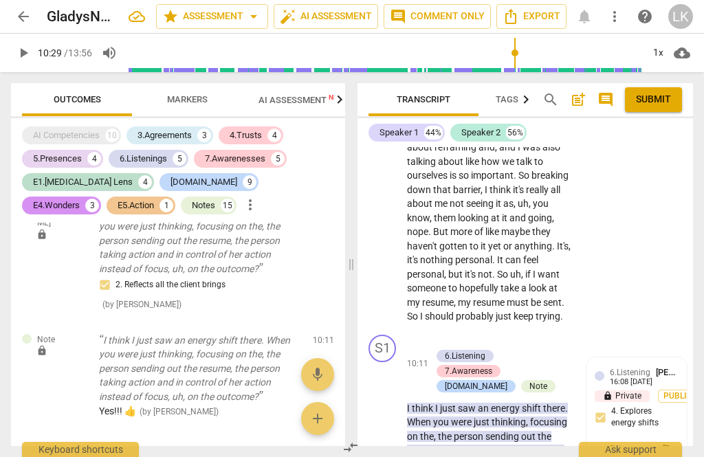
scroll to position [4282, 0]
